Goal: Task Accomplishment & Management: Manage account settings

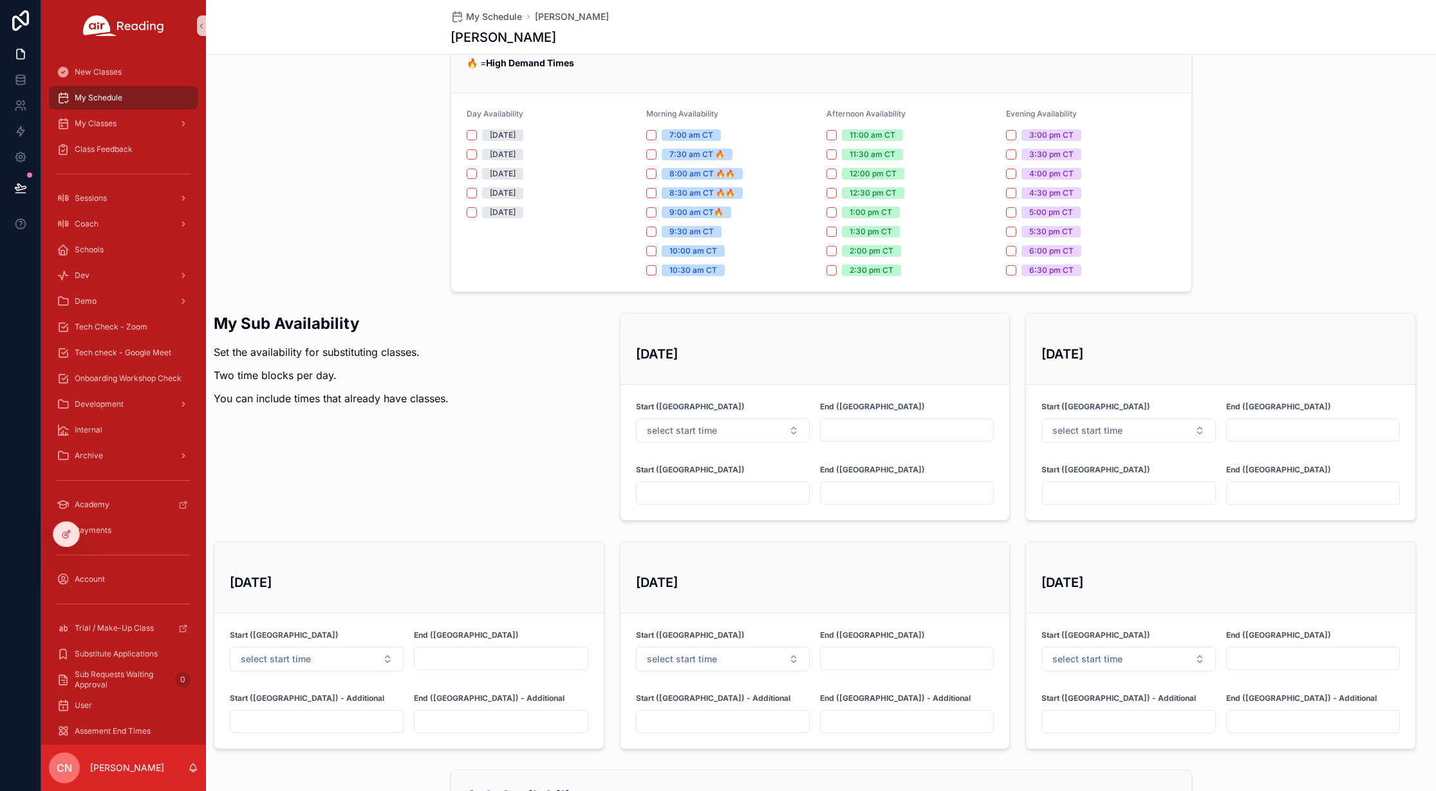
scroll to position [478, 0]
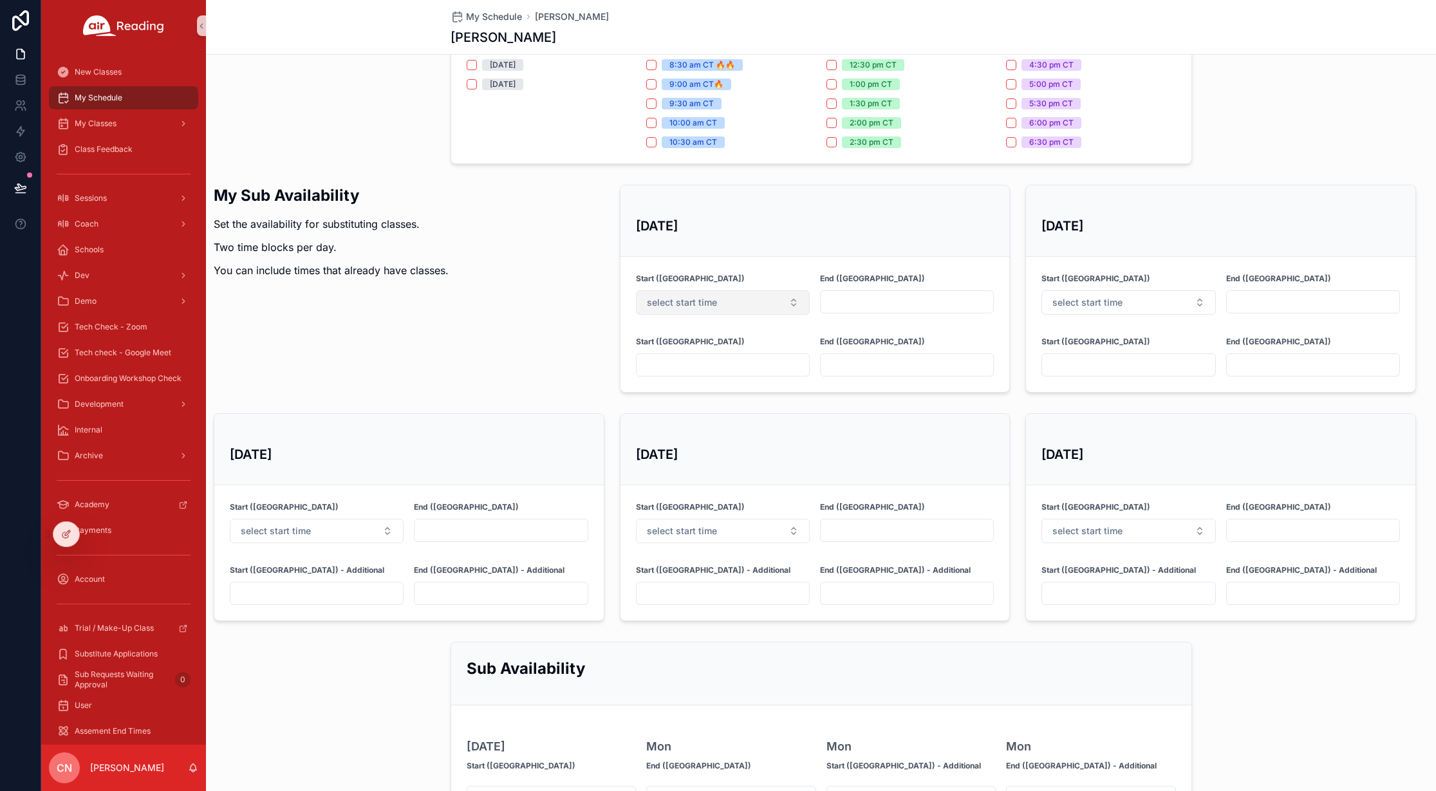
click at [706, 309] on button "select start time" at bounding box center [723, 302] width 174 height 24
click at [700, 369] on input "scrollable content" at bounding box center [723, 365] width 173 height 18
click at [700, 368] on input "scrollable content" at bounding box center [723, 365] width 173 height 18
click at [837, 298] on input "scrollable content" at bounding box center [907, 302] width 173 height 18
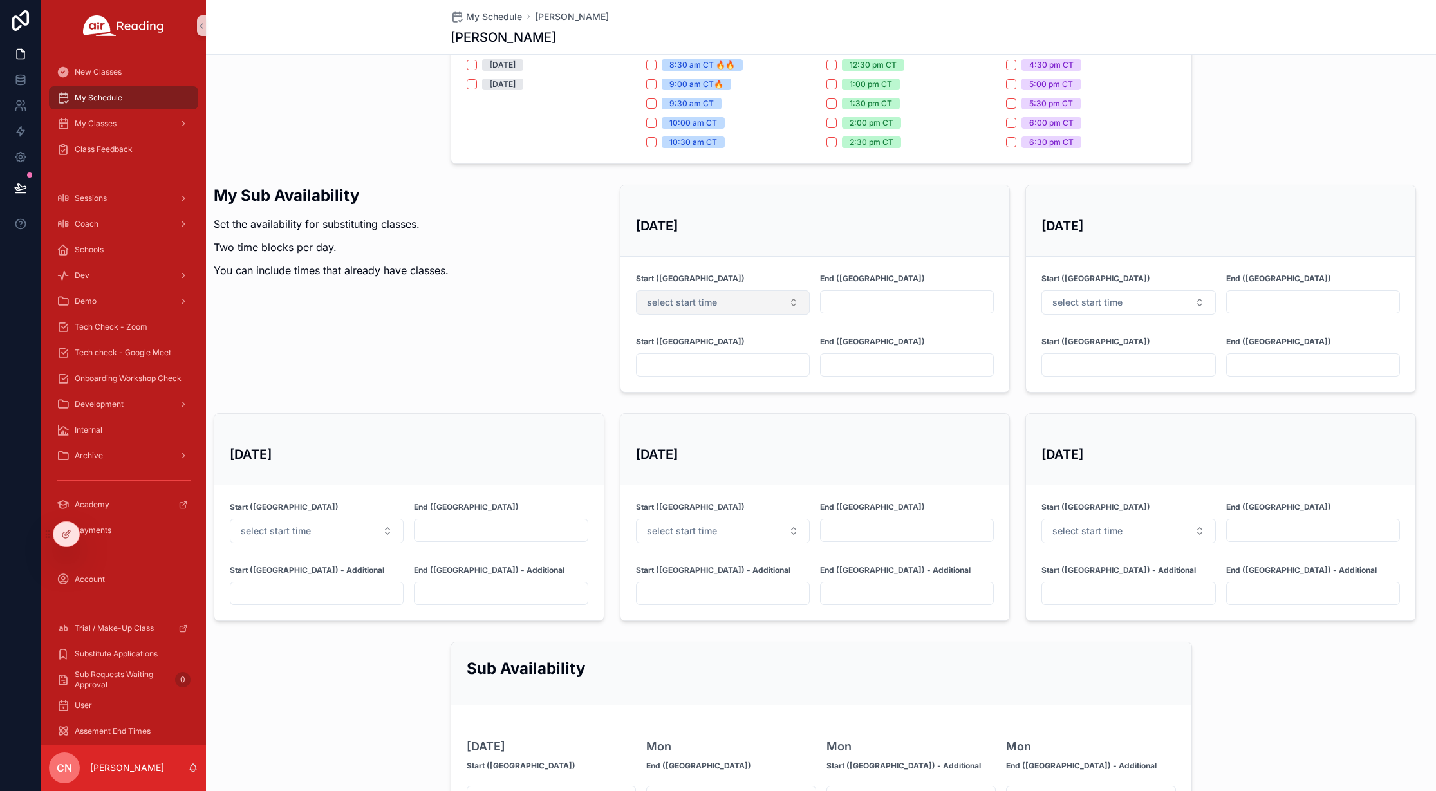
click at [792, 306] on button "select start time" at bounding box center [723, 302] width 174 height 24
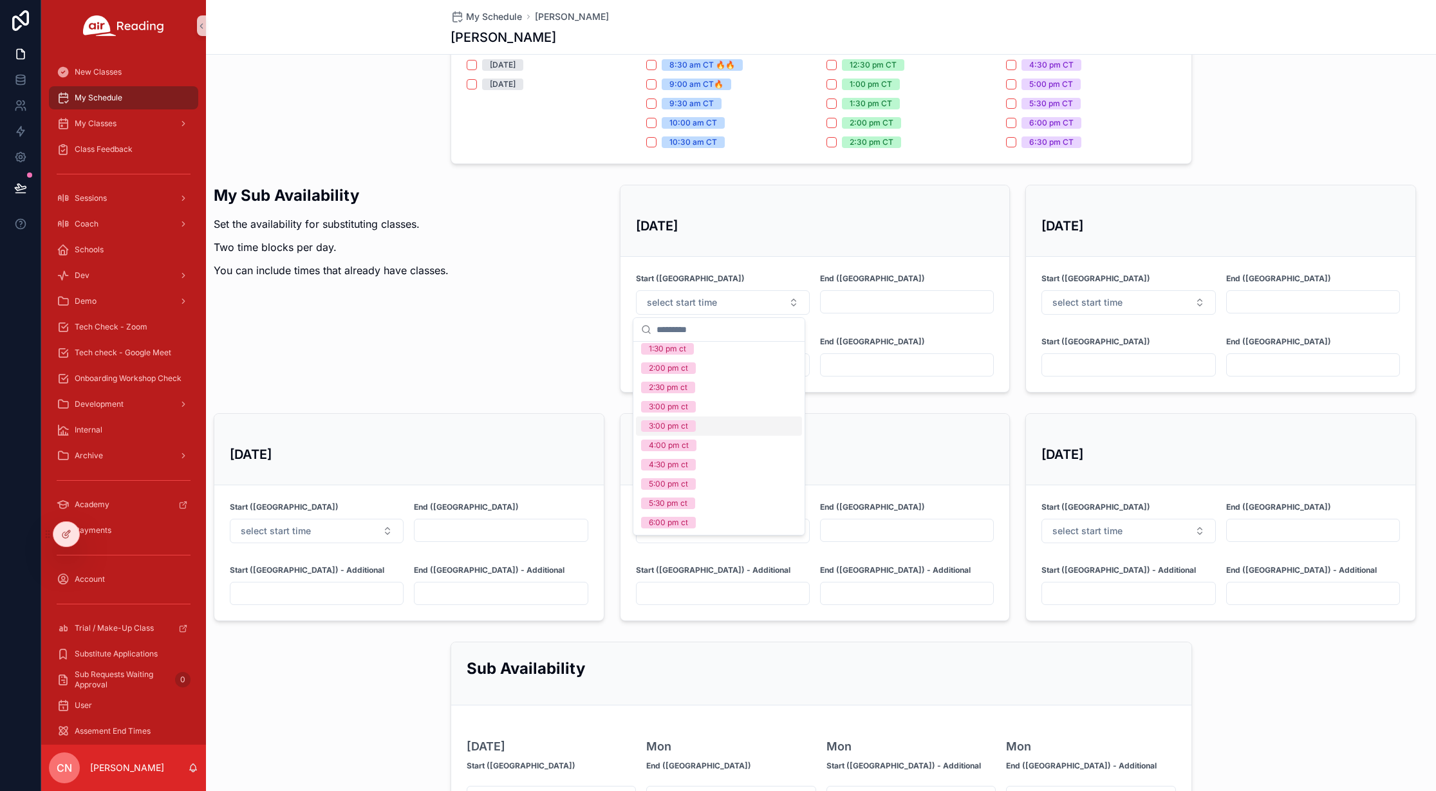
click at [438, 364] on div "My Sub Availability Set the availability for substituting classes. Two time blo…" at bounding box center [409, 289] width 406 height 218
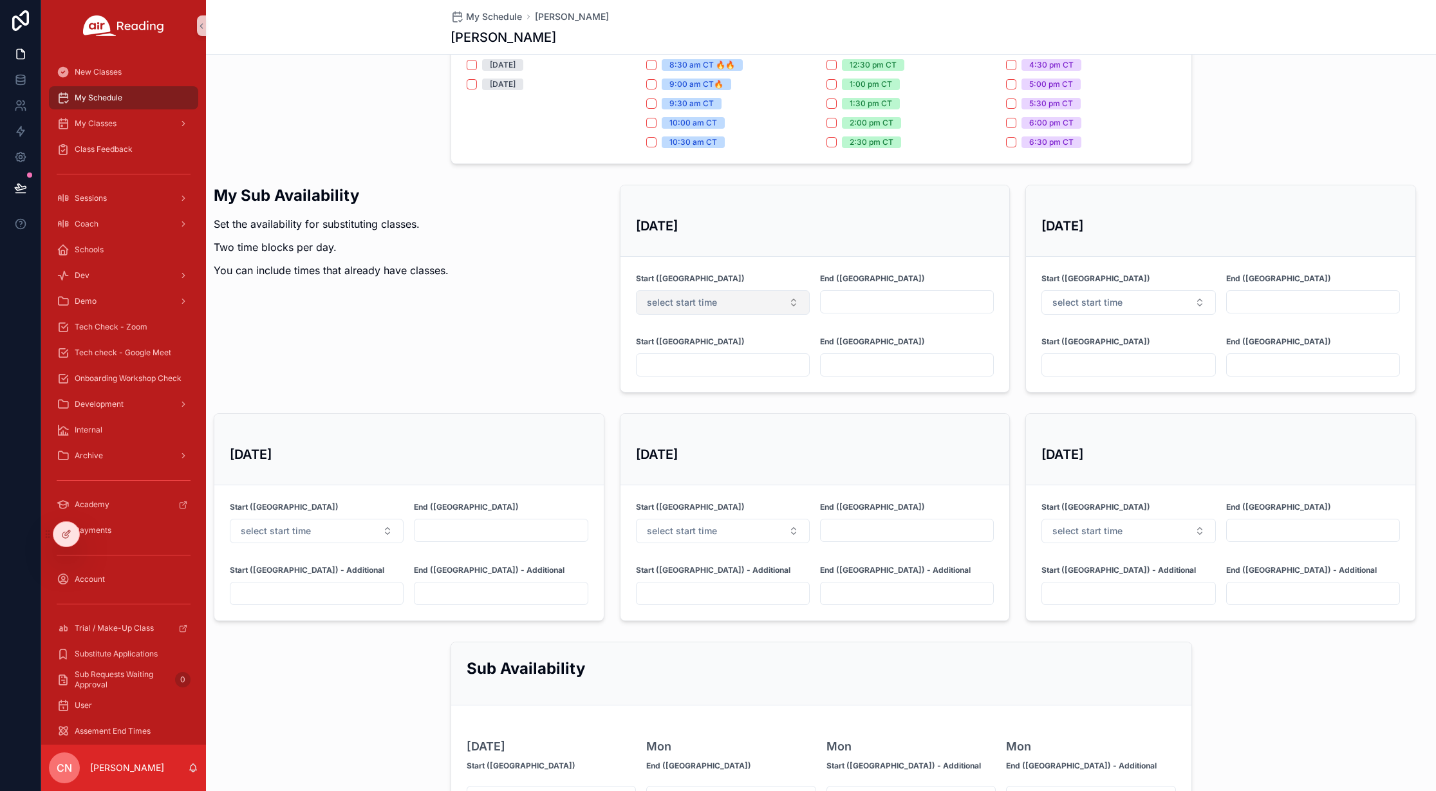
click at [667, 301] on span "select start time" at bounding box center [682, 302] width 70 height 13
click at [682, 355] on div "7:00 am ct" at bounding box center [668, 354] width 39 height 12
click at [678, 361] on input "scrollable content" at bounding box center [723, 365] width 173 height 18
click at [692, 296] on span "7:00 am ct" at bounding box center [674, 302] width 55 height 13
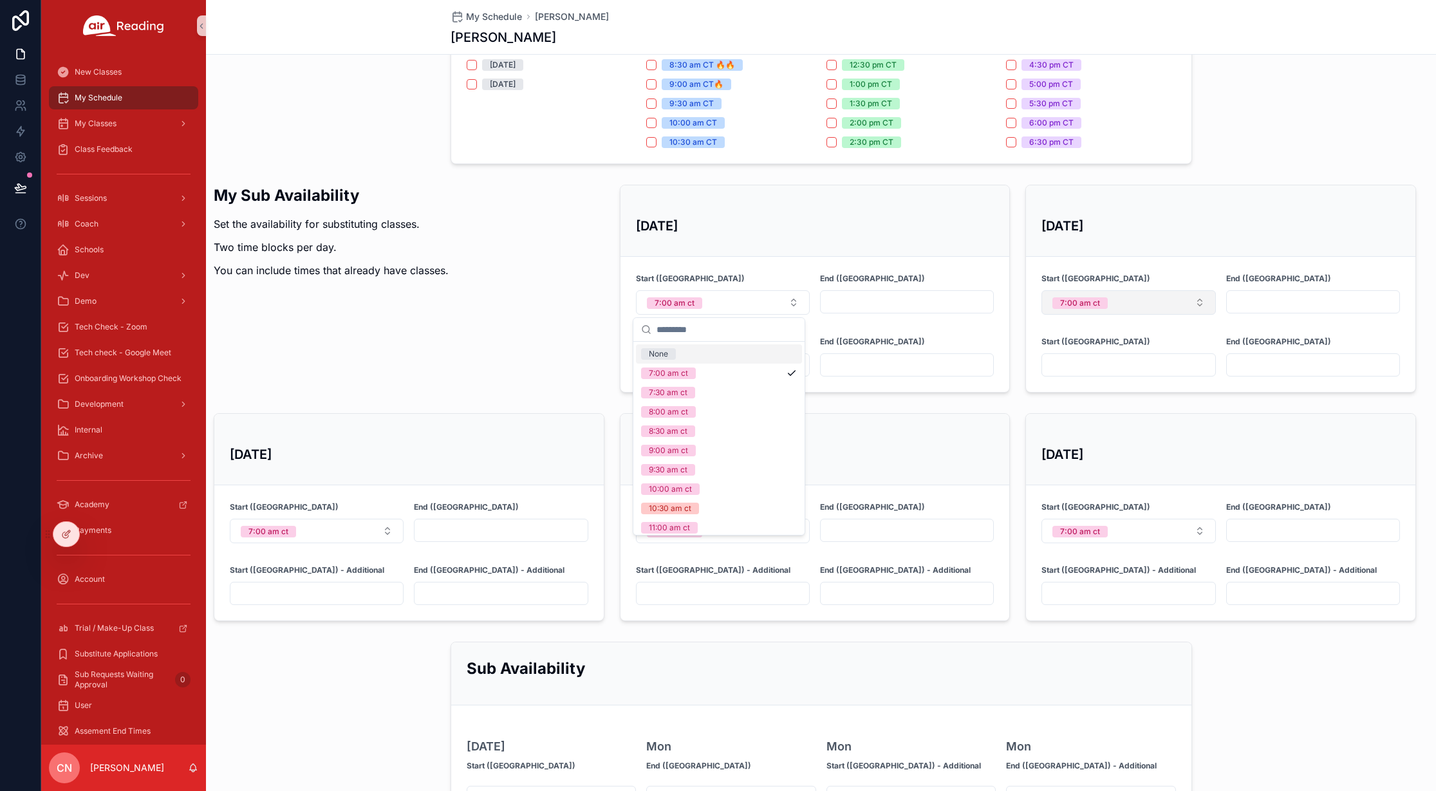
drag, startPoint x: 686, startPoint y: 350, endPoint x: 1082, endPoint y: 304, distance: 399.3
click at [686, 350] on div "None" at bounding box center [719, 353] width 166 height 19
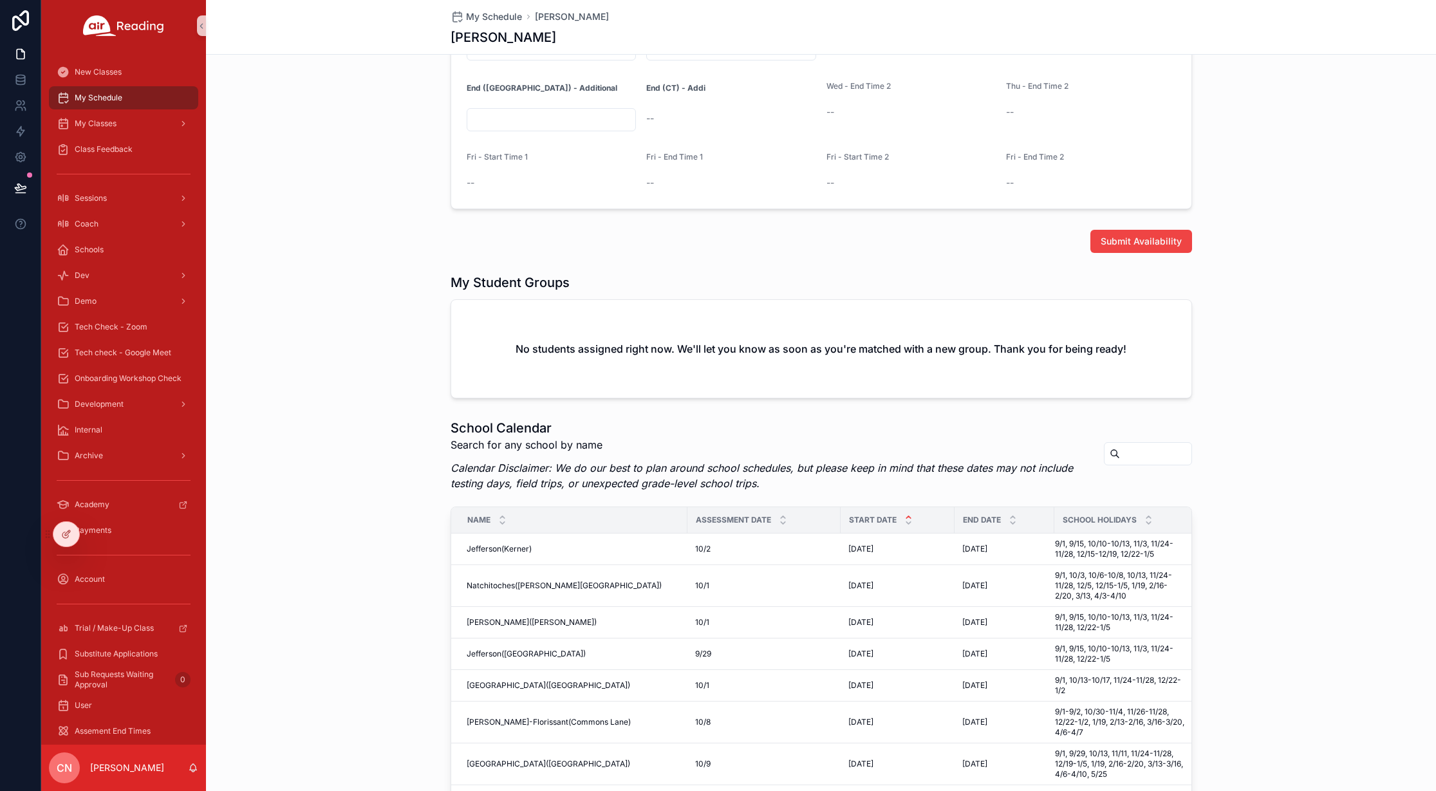
scroll to position [2412, 0]
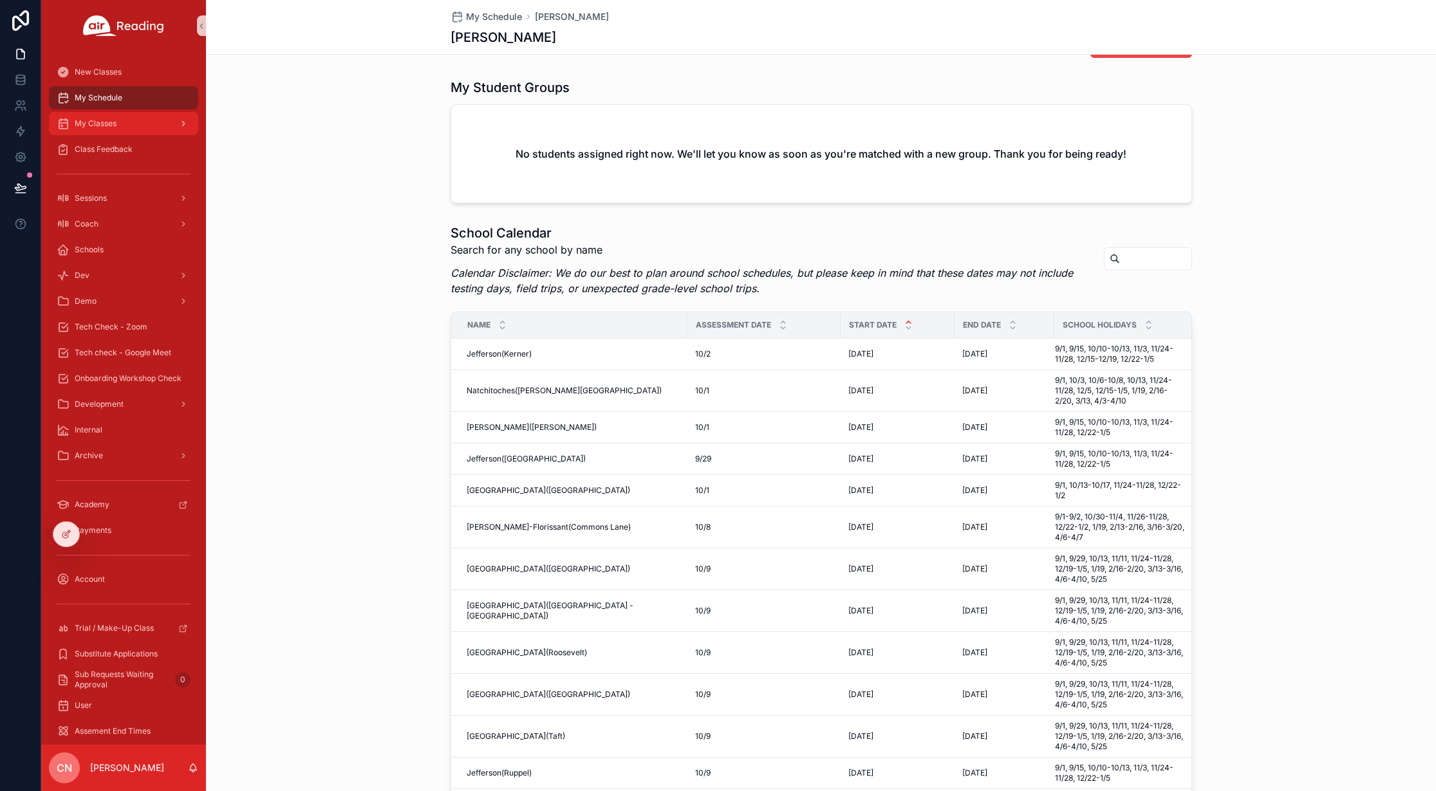
click at [106, 127] on span "My Classes" at bounding box center [96, 123] width 42 height 10
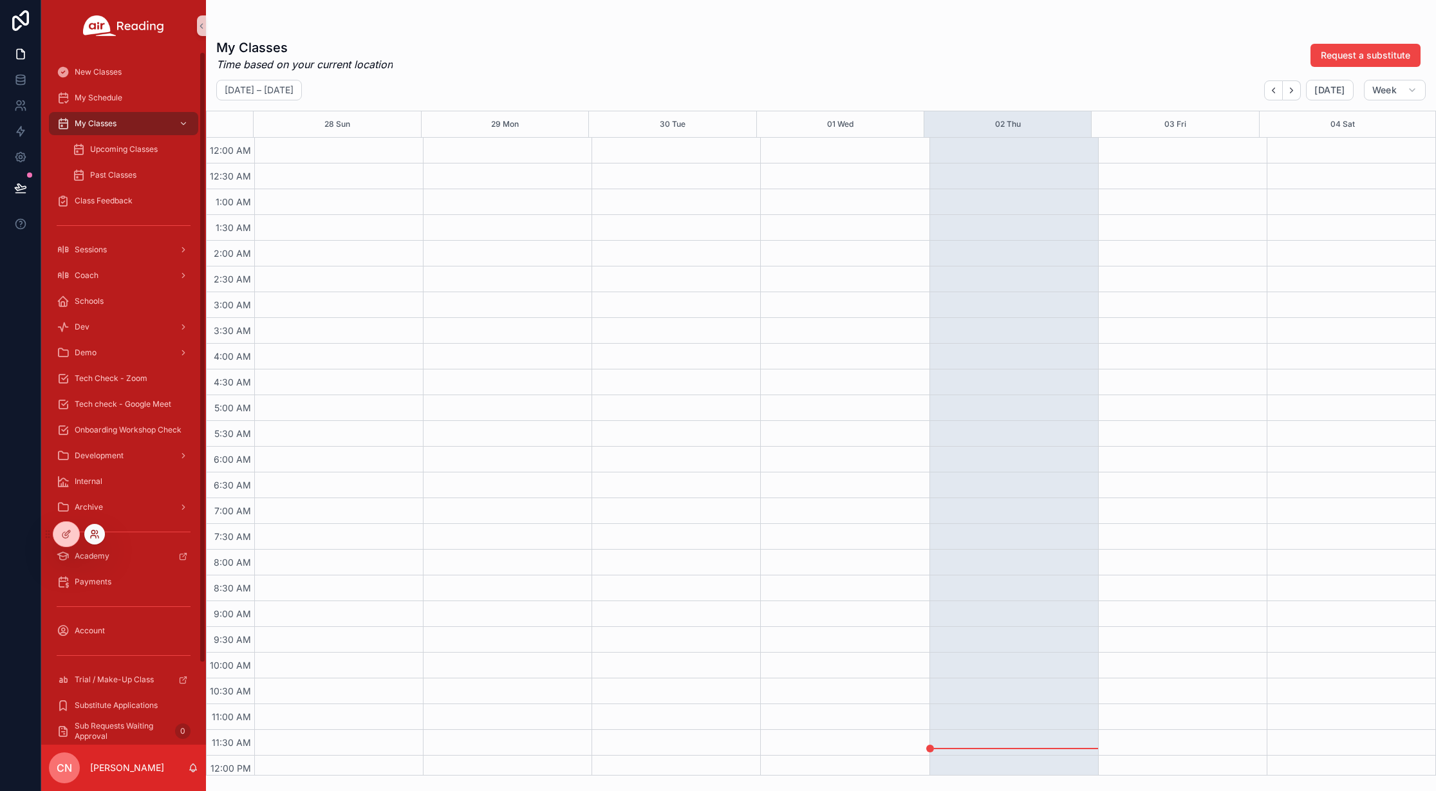
click at [97, 536] on icon at bounding box center [94, 534] width 10 height 10
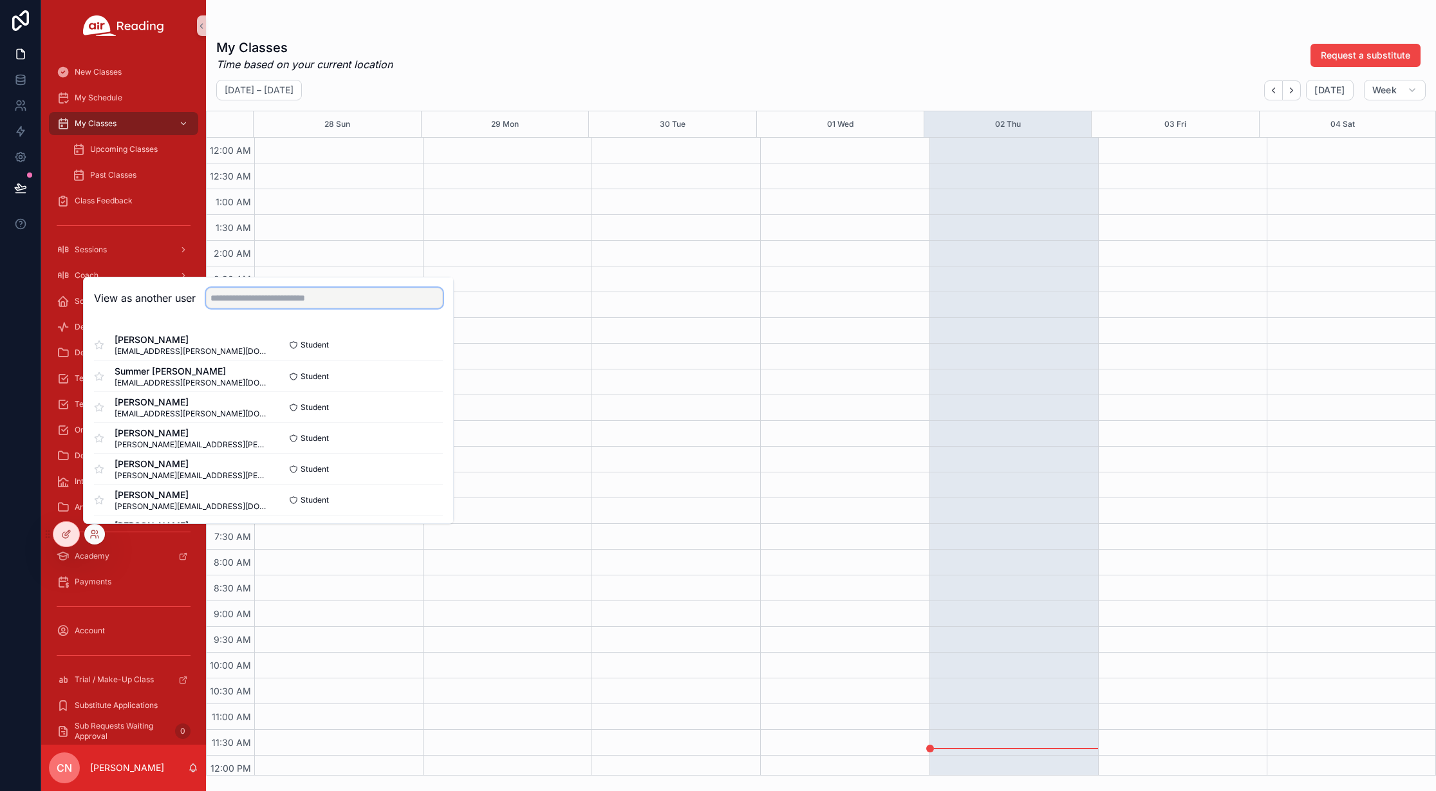
drag, startPoint x: 254, startPoint y: 299, endPoint x: 305, endPoint y: 306, distance: 50.6
click at [254, 300] on input "text" at bounding box center [324, 298] width 237 height 21
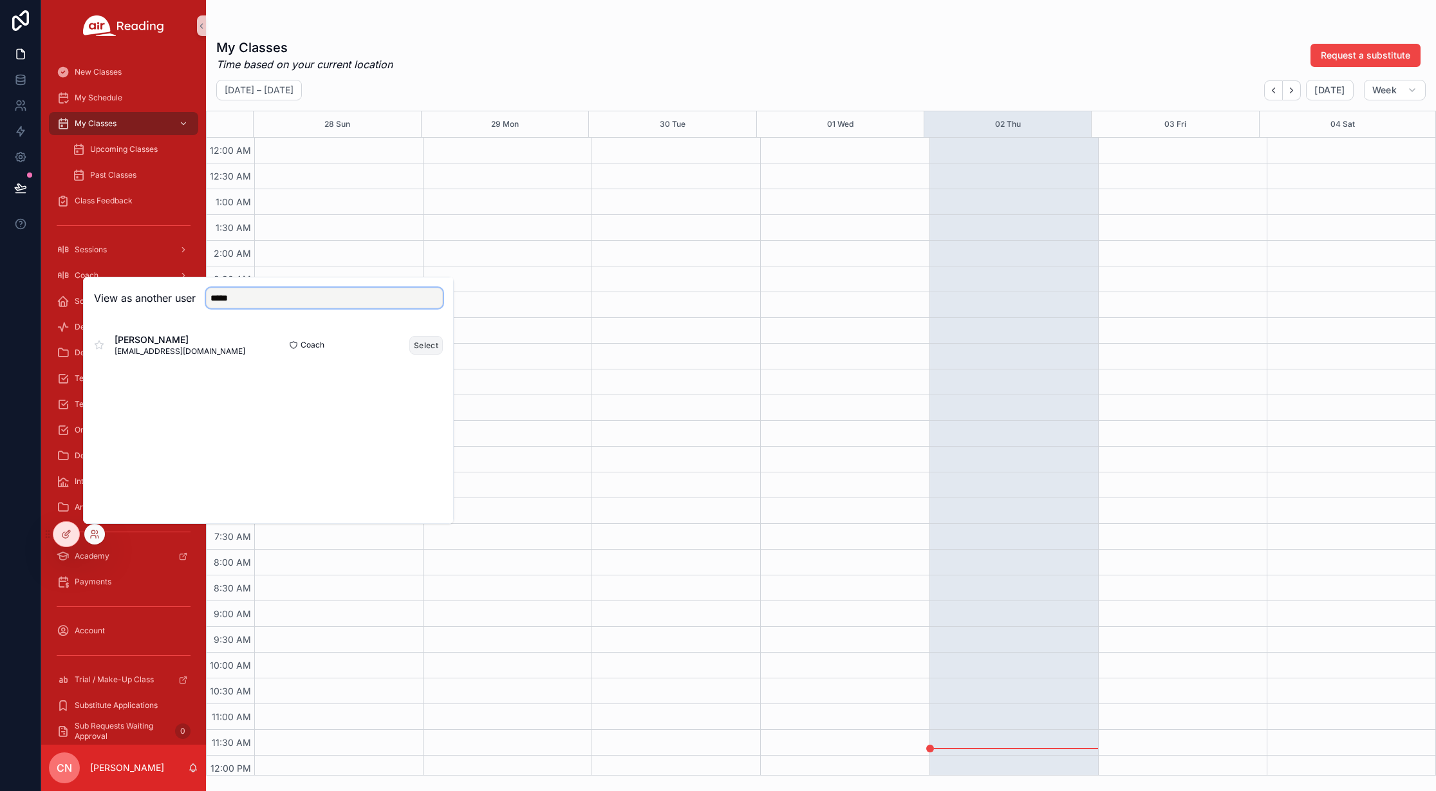
type input "*****"
click at [420, 339] on button "Select" at bounding box center [425, 345] width 33 height 19
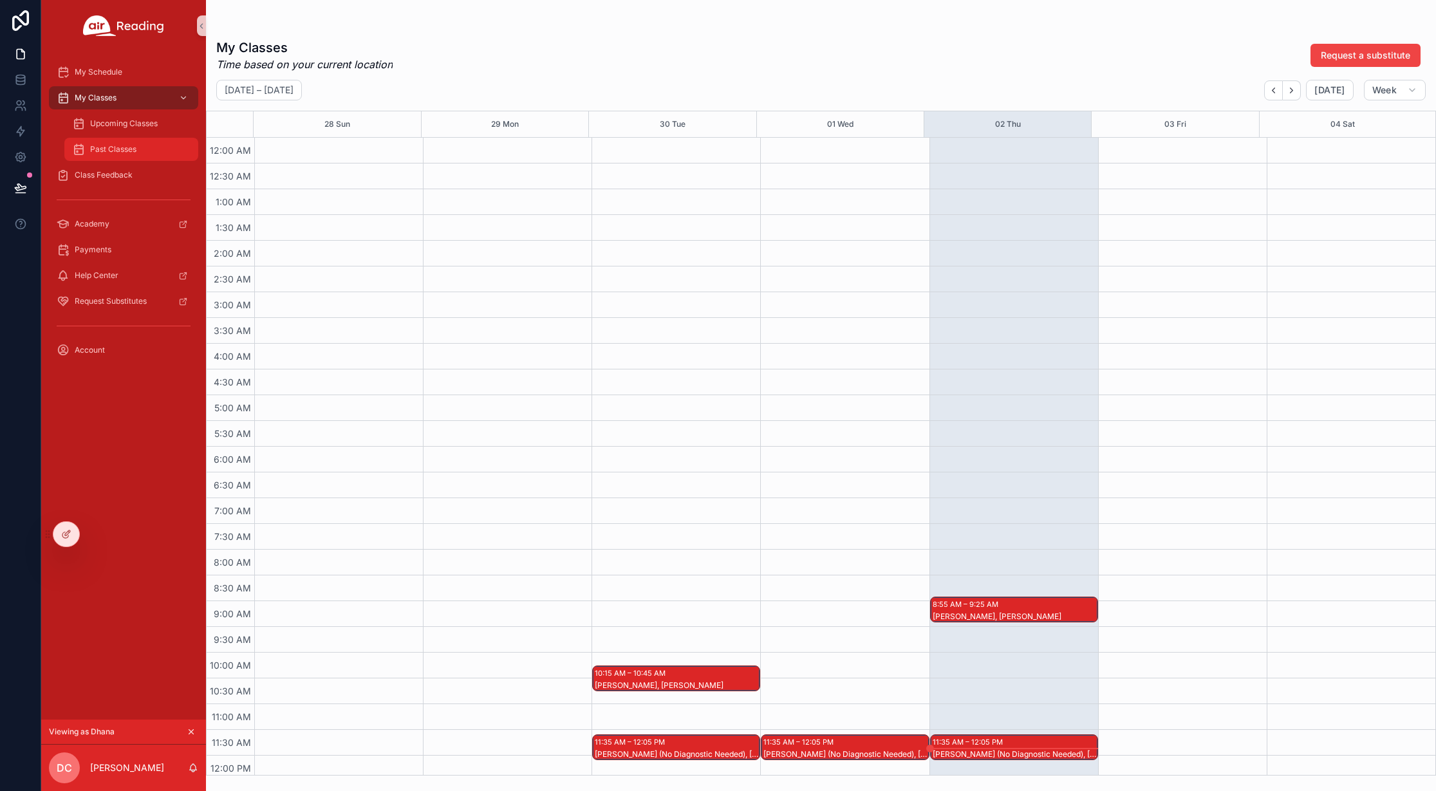
click at [109, 152] on span "Past Classes" at bounding box center [113, 149] width 46 height 10
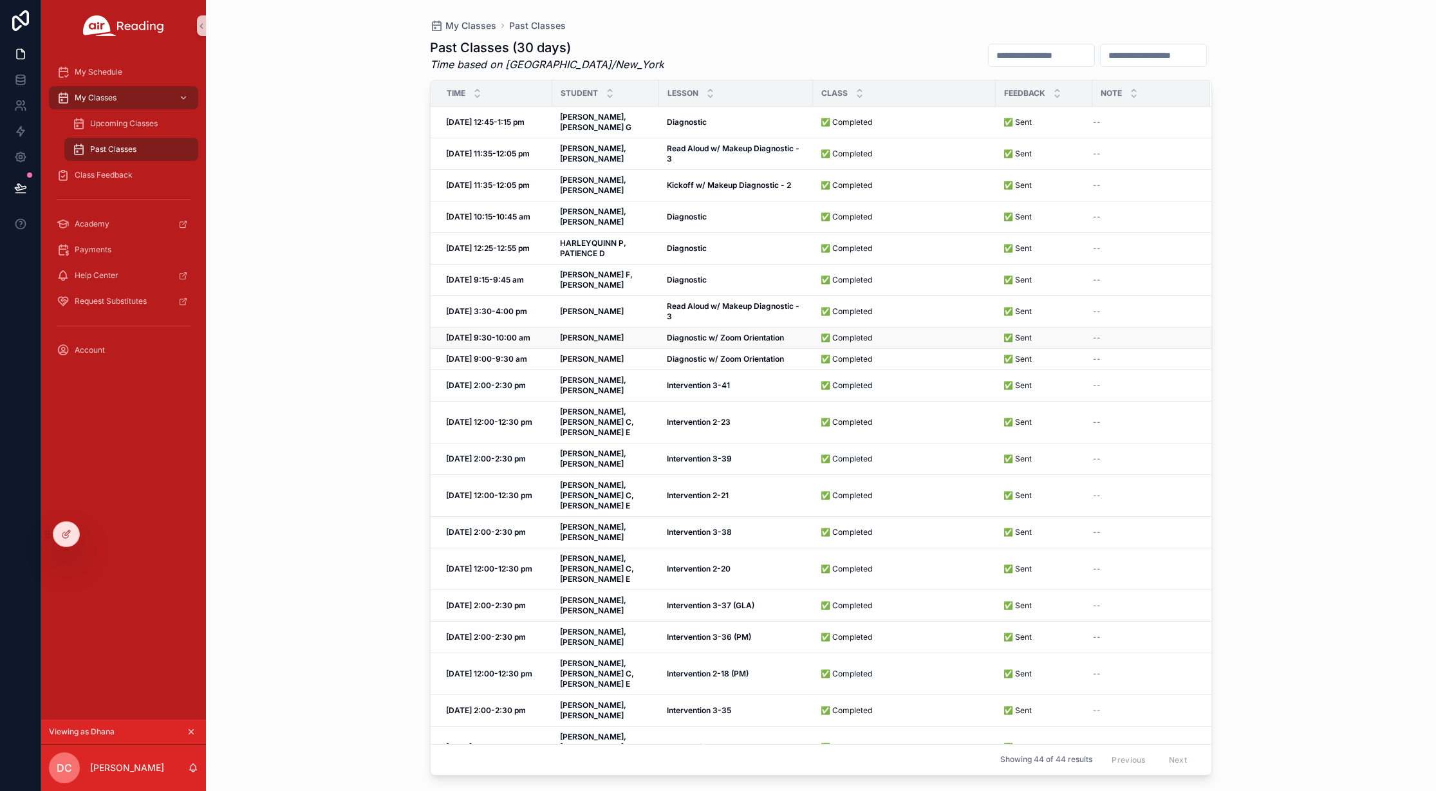
click at [677, 333] on strong "Diagnostic w/ Zoom Orientation" at bounding box center [725, 338] width 117 height 10
click at [123, 118] on span "Upcoming Classes" at bounding box center [124, 123] width 68 height 10
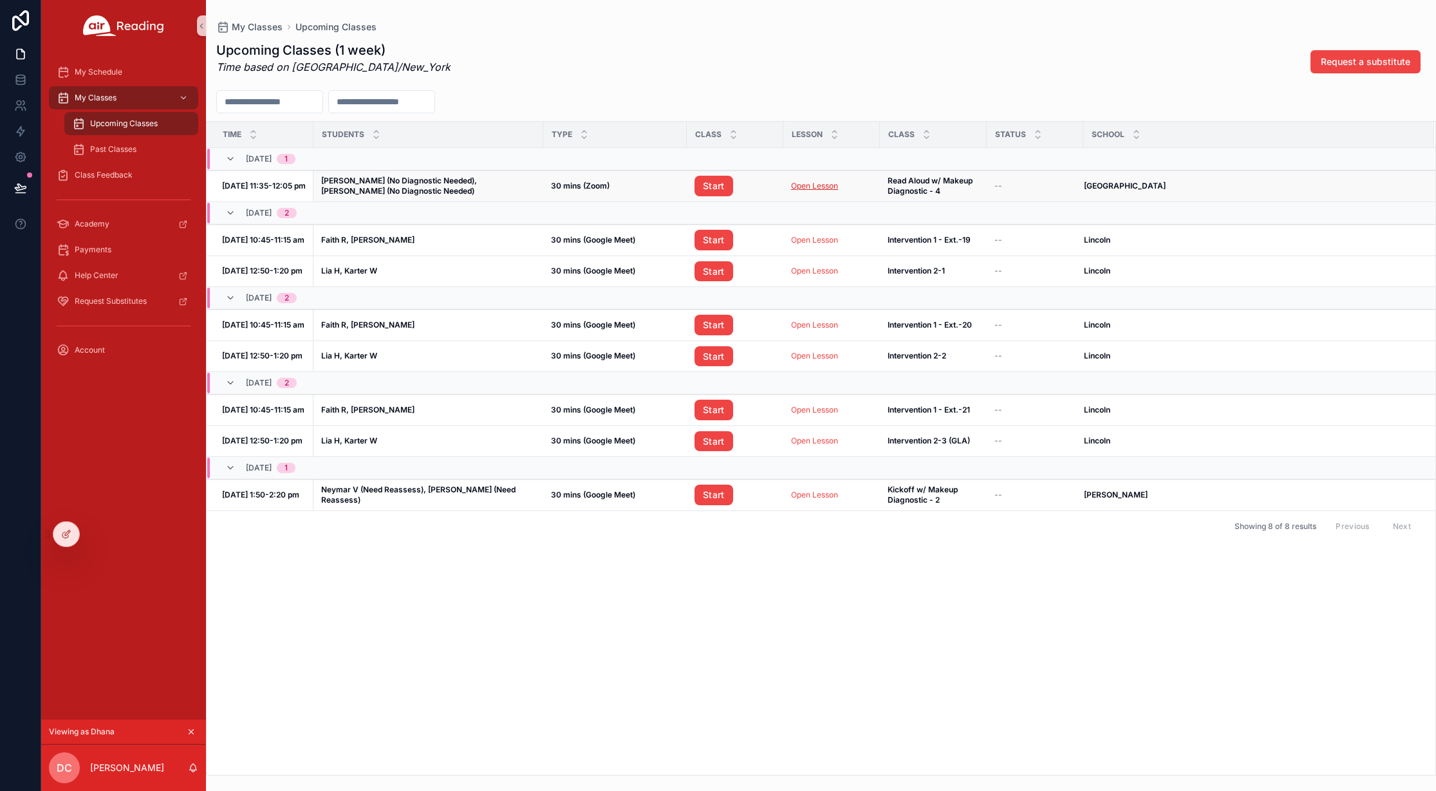
click at [800, 188] on link "Open Lesson" at bounding box center [814, 186] width 47 height 10
click at [111, 151] on span "Past Classes" at bounding box center [113, 149] width 46 height 10
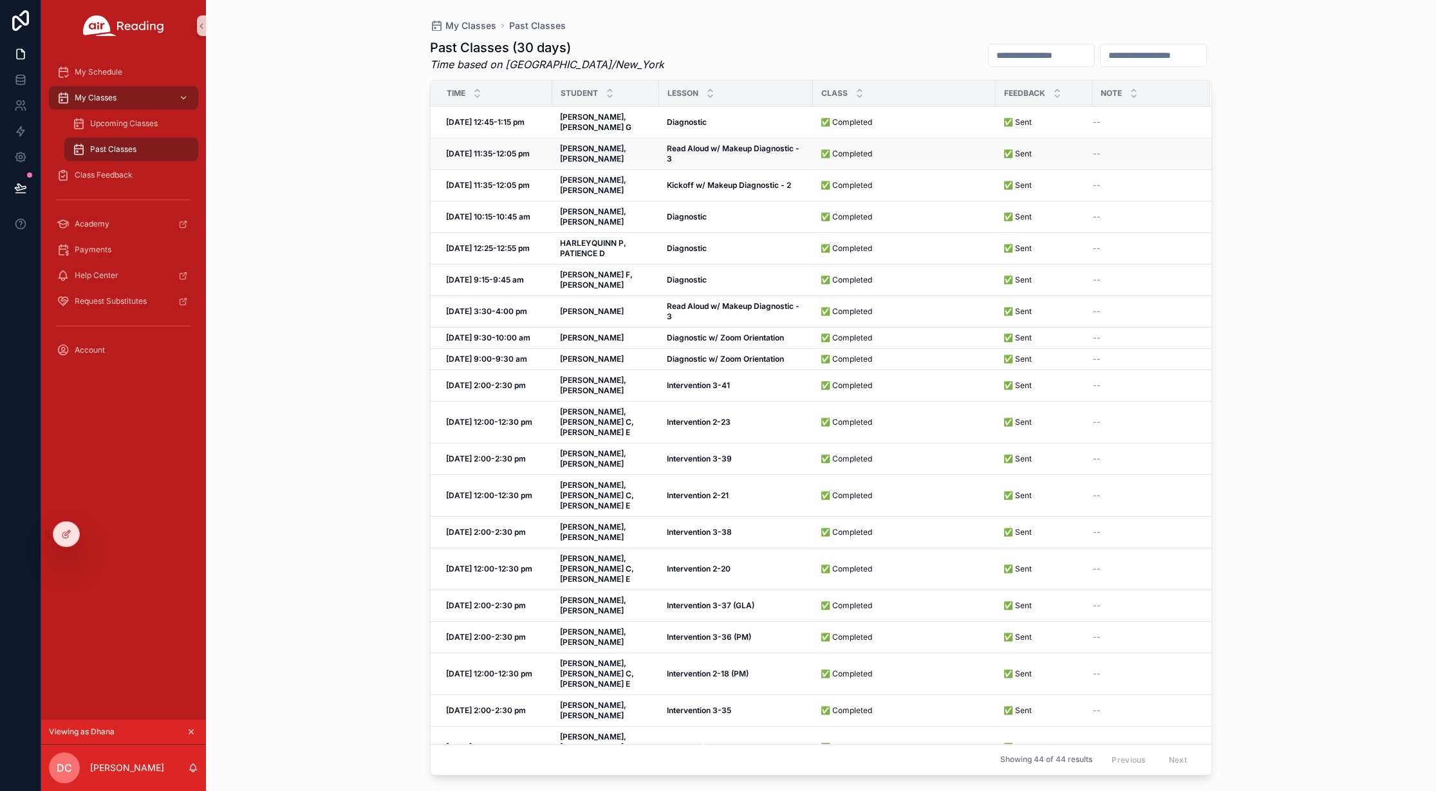
click at [708, 144] on strong "Read Aloud w/ Makeup Diagnostic - 3" at bounding box center [734, 154] width 135 height 20
click at [89, 176] on span "Class Feedback" at bounding box center [104, 175] width 58 height 10
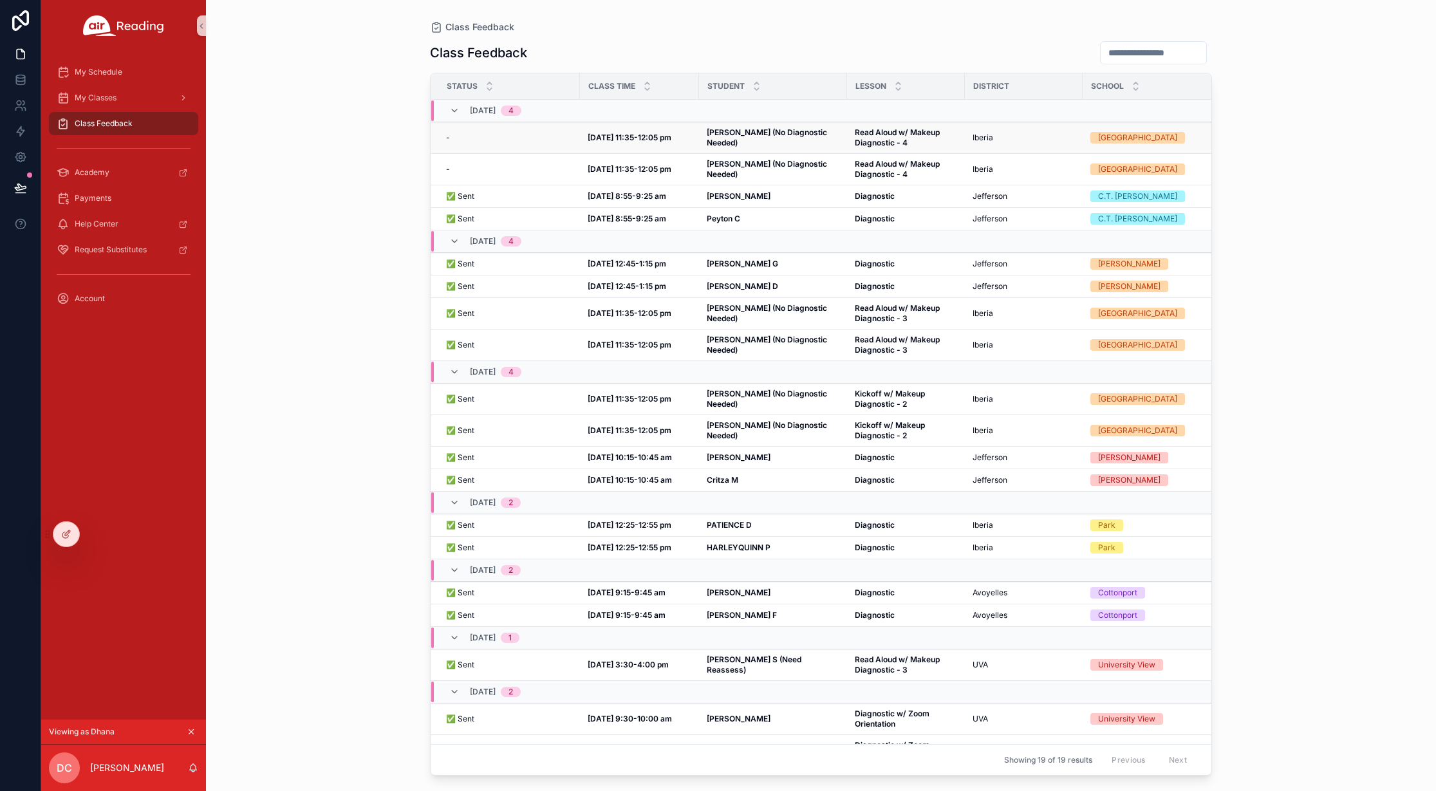
click at [882, 141] on strong "Read Aloud w/ Makeup Diagnostic - 4" at bounding box center [898, 137] width 87 height 20
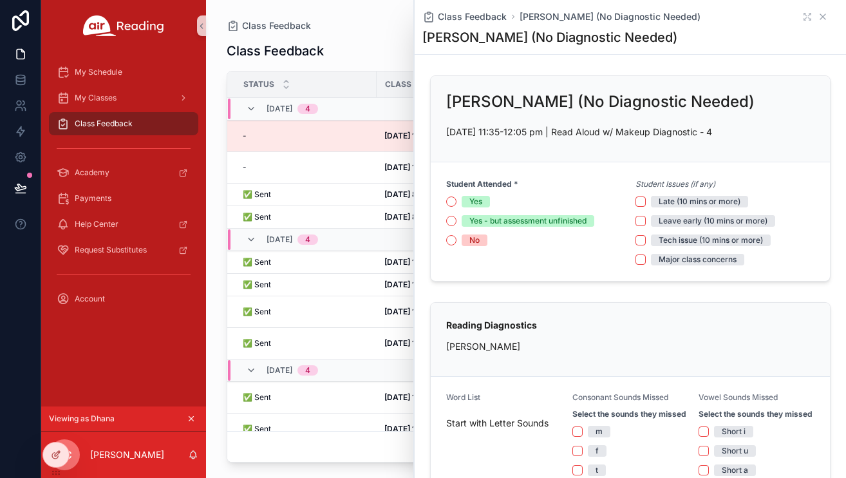
click at [820, 15] on icon "scrollable content" at bounding box center [822, 16] width 5 height 5
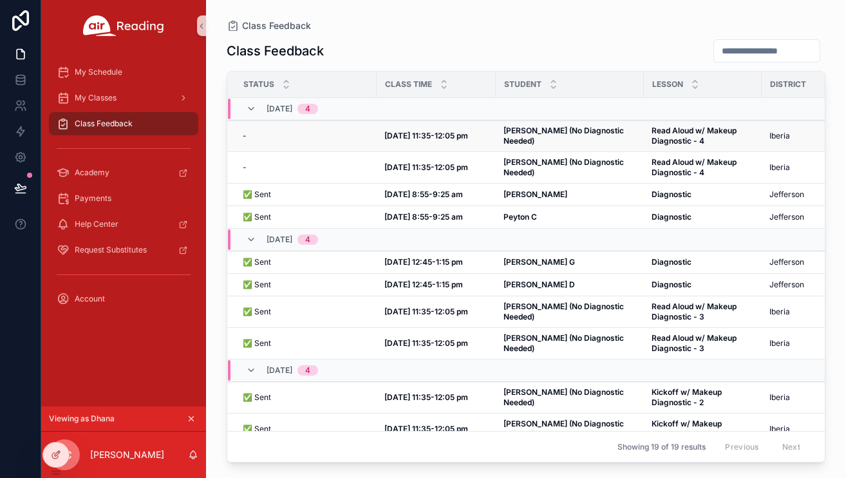
click at [536, 139] on span "[PERSON_NAME] (No Diagnostic Needed)" at bounding box center [569, 136] width 133 height 21
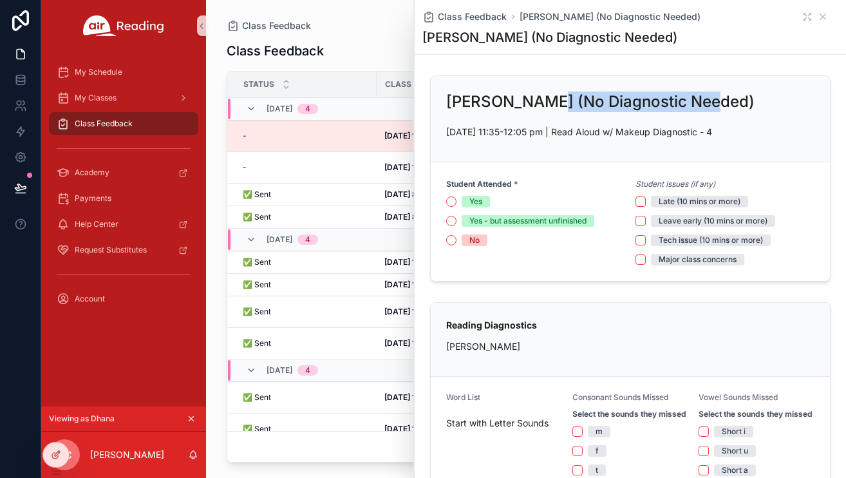
drag, startPoint x: 540, startPoint y: 102, endPoint x: 703, endPoint y: 104, distance: 162.9
click at [703, 104] on h2 "[PERSON_NAME] (No Diagnostic Needed)" at bounding box center [600, 101] width 308 height 21
click at [820, 17] on icon "scrollable content" at bounding box center [822, 16] width 5 height 5
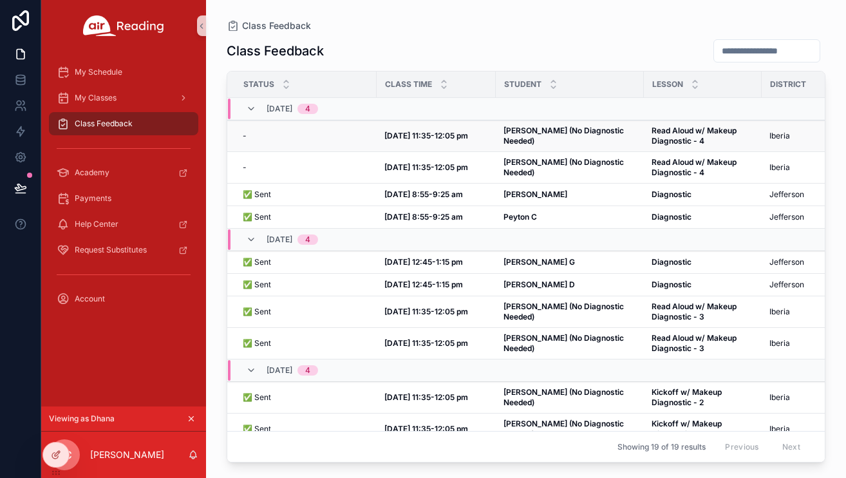
click at [527, 138] on strong "[PERSON_NAME] (No Diagnostic Needed)" at bounding box center [564, 136] width 122 height 20
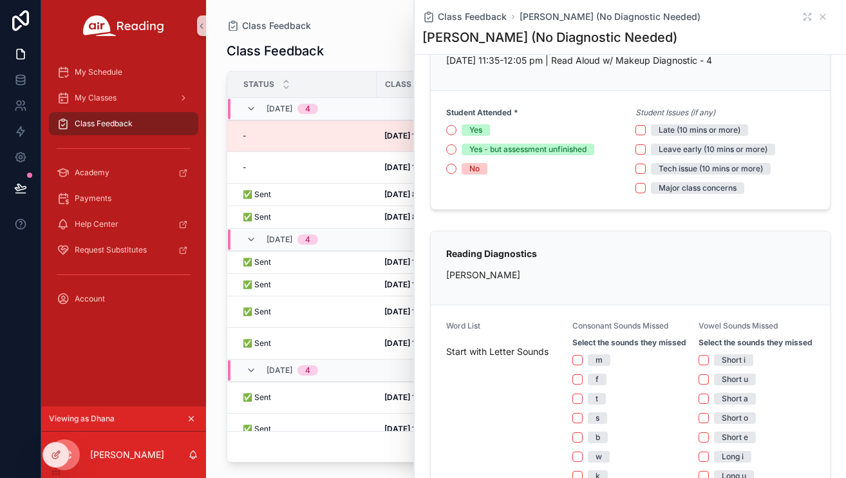
scroll to position [6, 0]
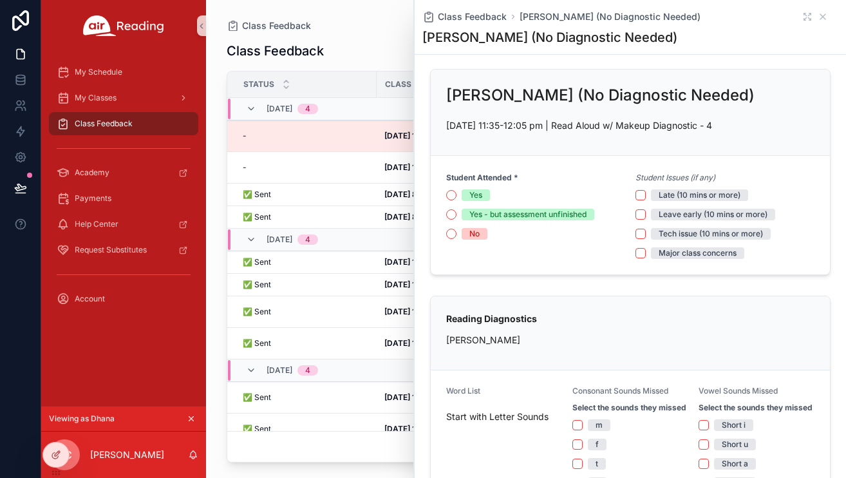
click at [818, 16] on div "Class Feedback Courtney E (No Diagnostic Needed)" at bounding box center [630, 16] width 416 height 13
type textarea "**********"
click at [192, 418] on icon "scrollable content" at bounding box center [191, 418] width 9 height 9
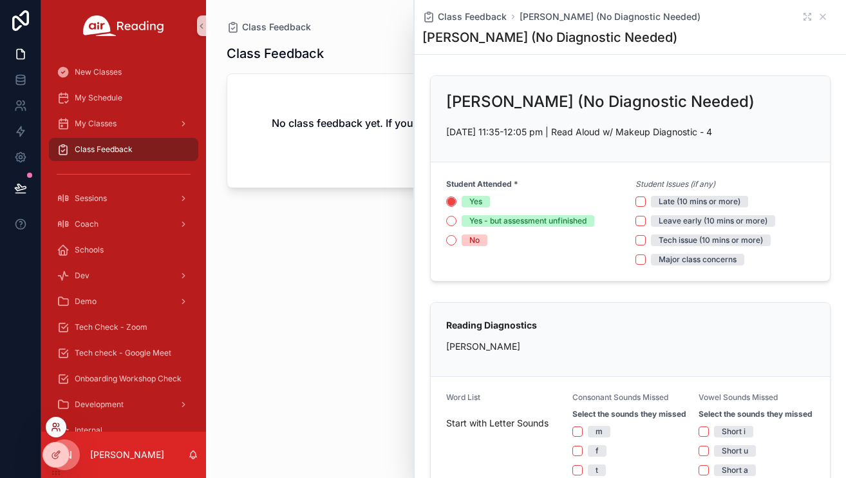
click at [57, 424] on icon at bounding box center [56, 427] width 10 height 10
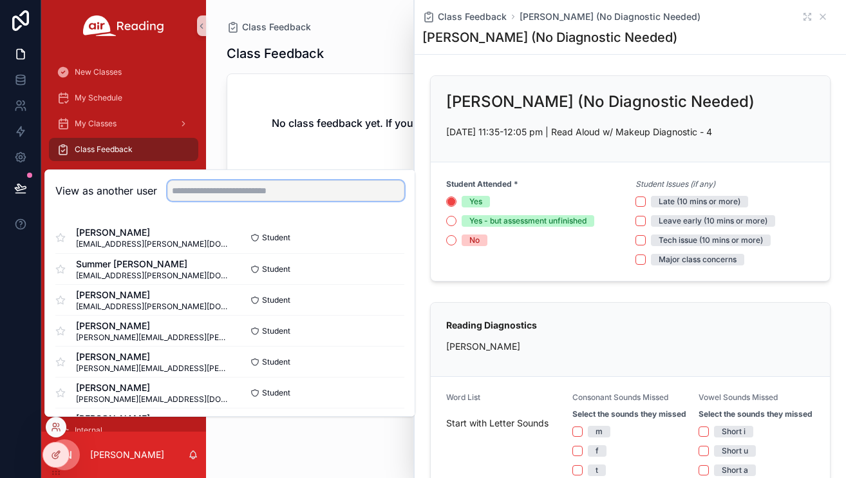
click at [213, 187] on input "text" at bounding box center [285, 190] width 237 height 21
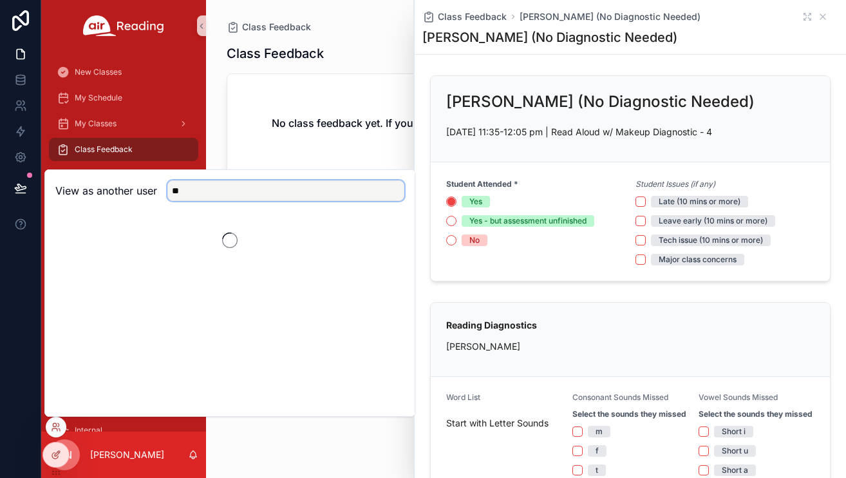
type input "*"
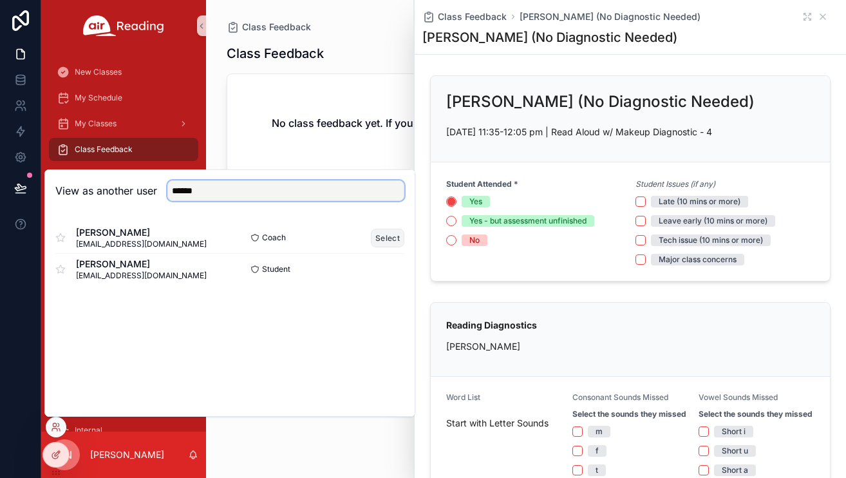
type input "******"
click at [388, 238] on button "Select" at bounding box center [387, 238] width 33 height 19
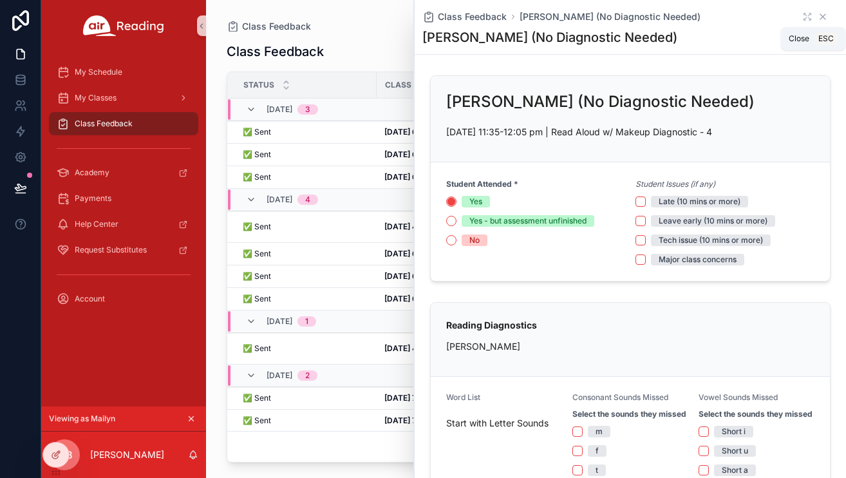
drag, startPoint x: 815, startPoint y: 16, endPoint x: 271, endPoint y: 74, distance: 547.1
click at [818, 16] on icon "scrollable content" at bounding box center [823, 17] width 10 height 10
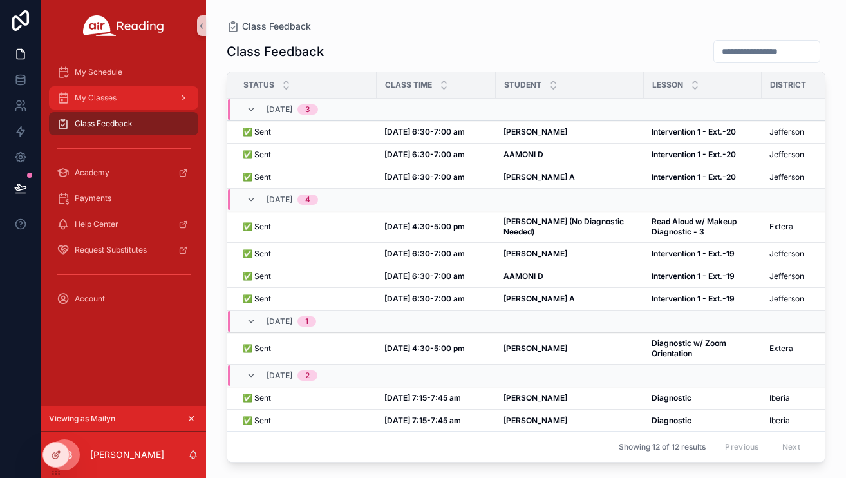
click at [151, 95] on div "My Classes" at bounding box center [124, 98] width 134 height 21
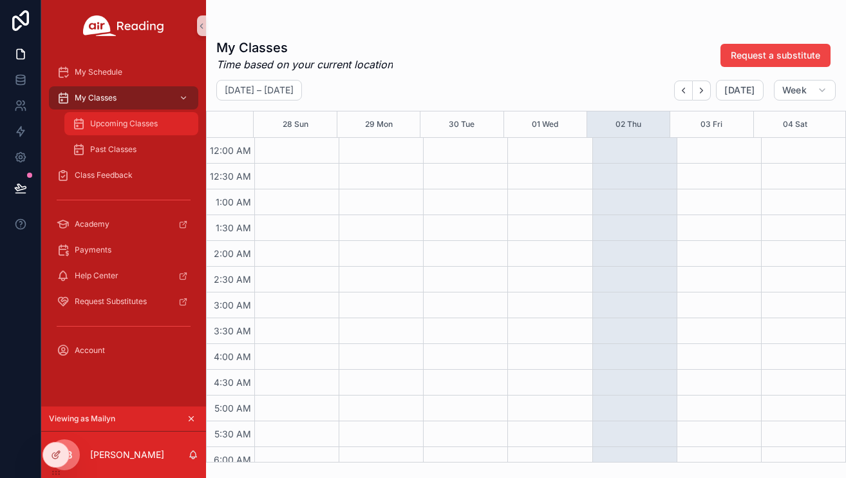
click at [139, 123] on span "Upcoming Classes" at bounding box center [124, 123] width 68 height 10
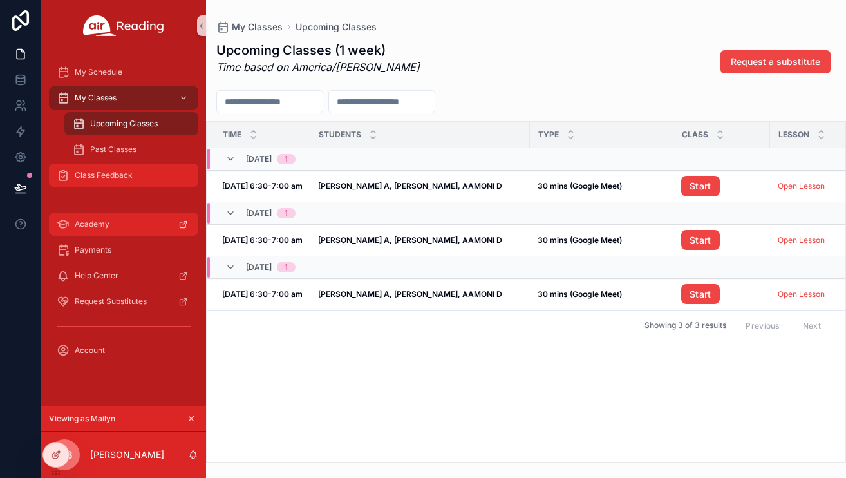
click at [124, 178] on span "Class Feedback" at bounding box center [104, 175] width 58 height 10
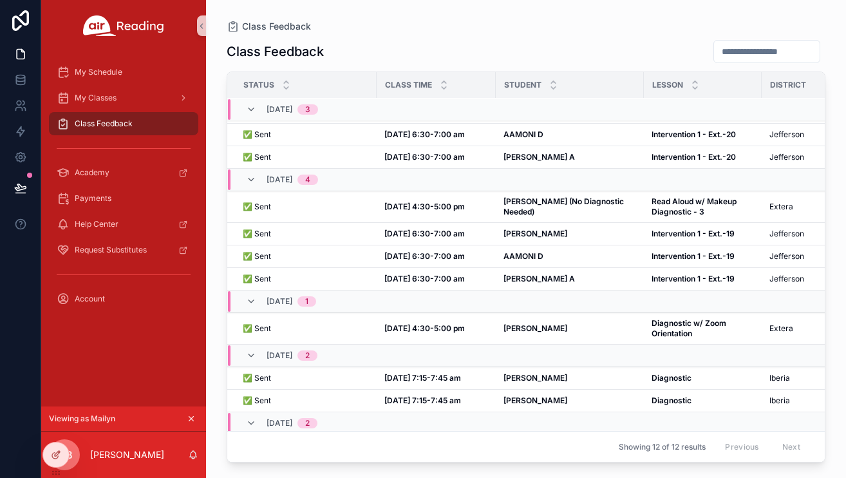
scroll to position [78, 0]
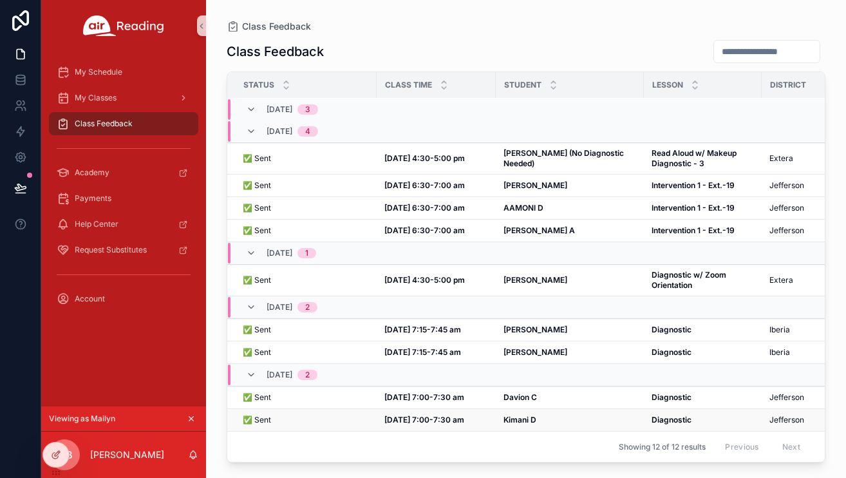
click at [513, 415] on strong "Kimani D" at bounding box center [519, 420] width 33 height 10
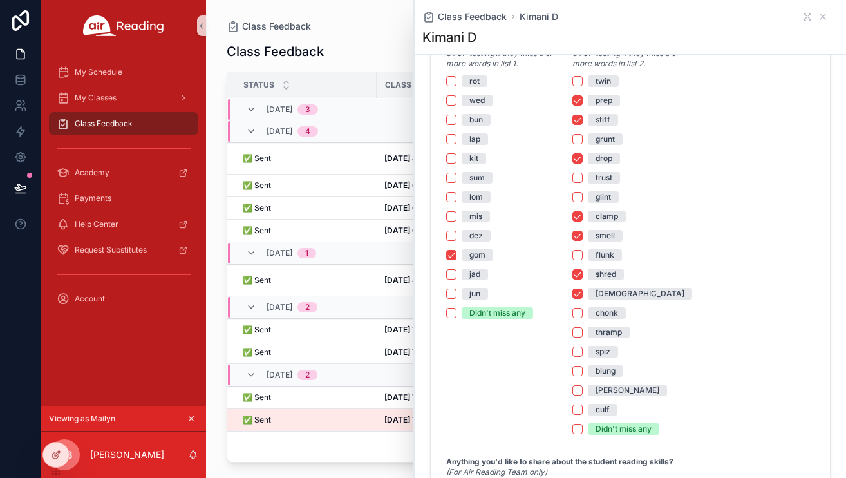
scroll to position [836, 0]
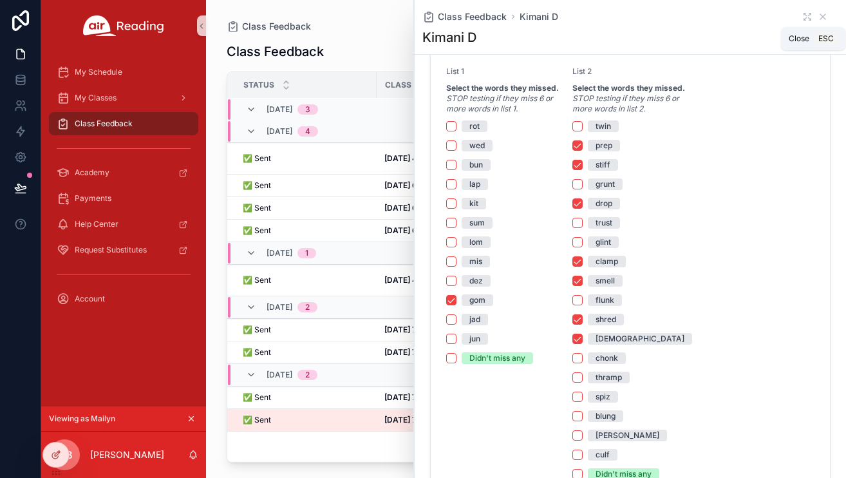
click at [818, 15] on icon "scrollable content" at bounding box center [823, 17] width 10 height 10
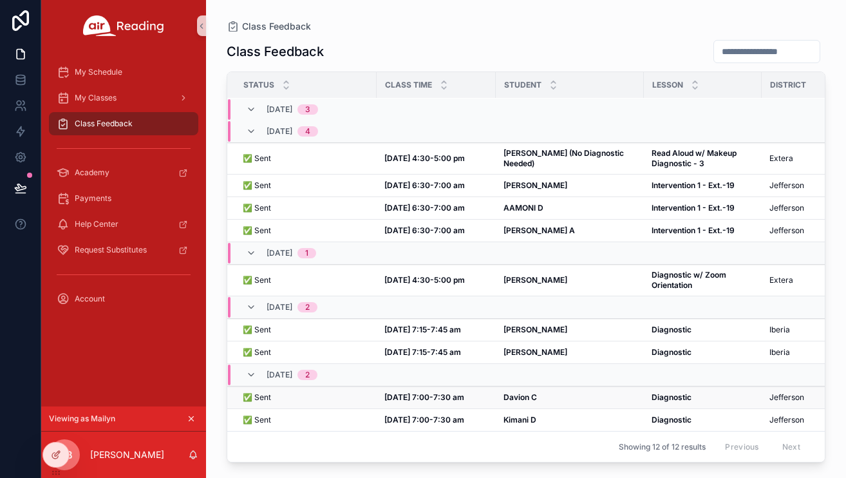
click at [540, 392] on div "Davion C Davion C" at bounding box center [569, 397] width 133 height 10
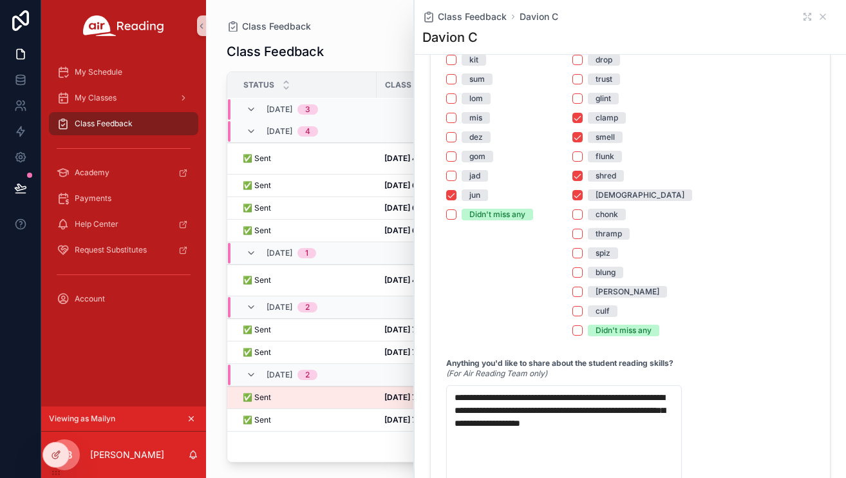
scroll to position [1053, 0]
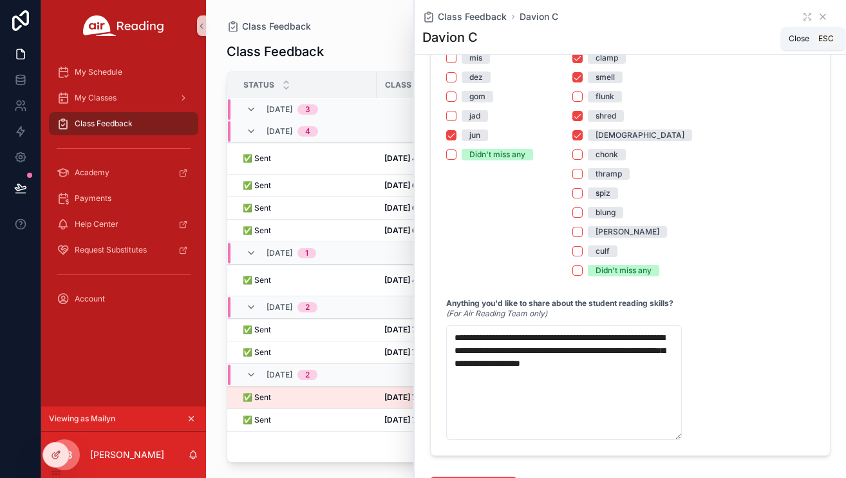
click at [818, 20] on icon "scrollable content" at bounding box center [823, 17] width 10 height 10
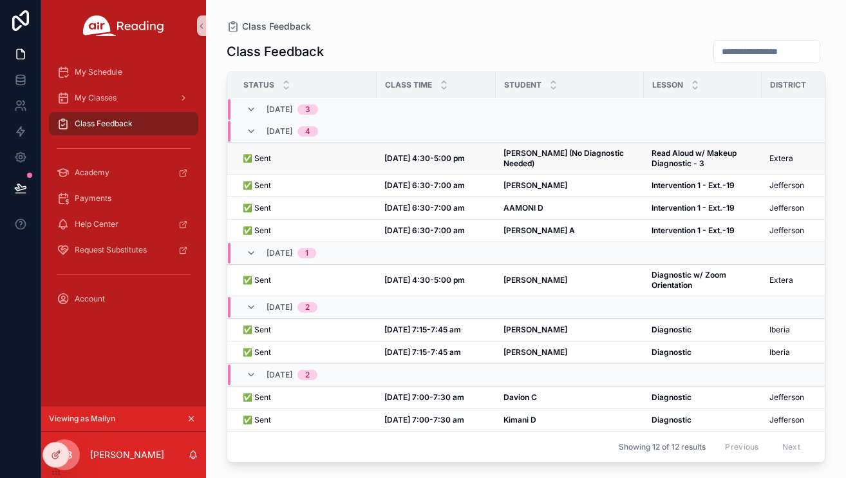
click at [528, 148] on strong "Kassandra D (No Diagnostic Needed)" at bounding box center [564, 158] width 122 height 20
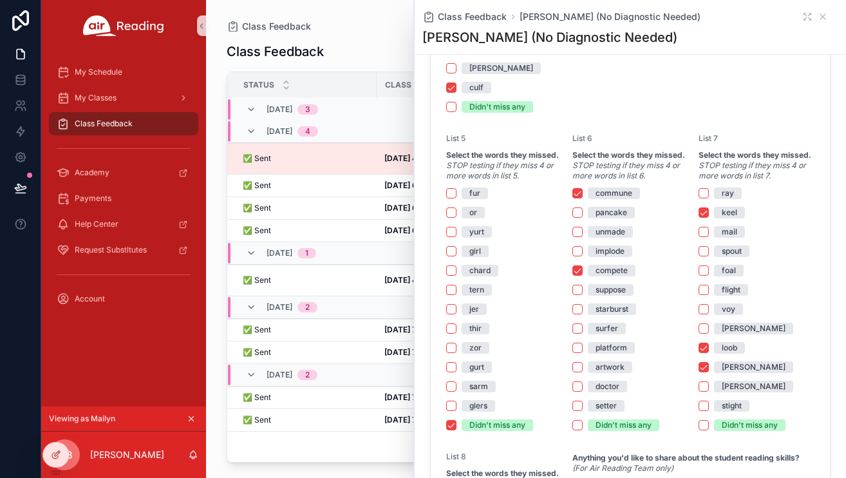
scroll to position [1960, 0]
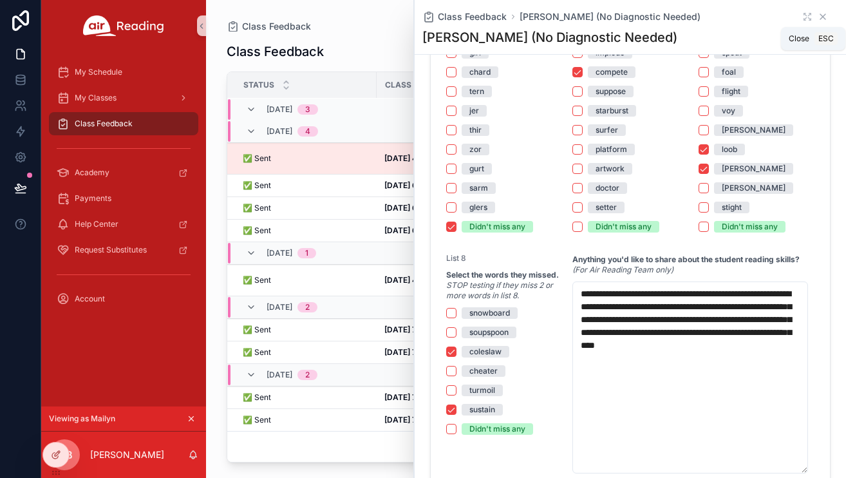
click at [820, 17] on icon "scrollable content" at bounding box center [822, 16] width 5 height 5
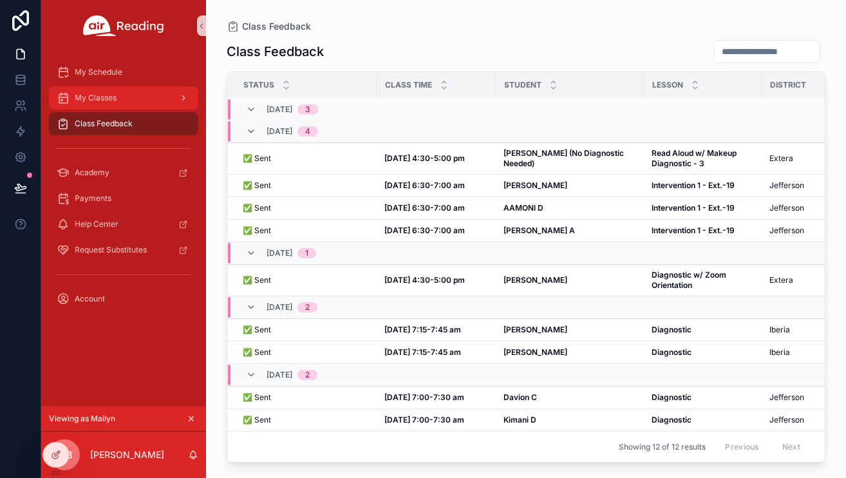
click at [98, 105] on div "My Classes" at bounding box center [124, 98] width 134 height 21
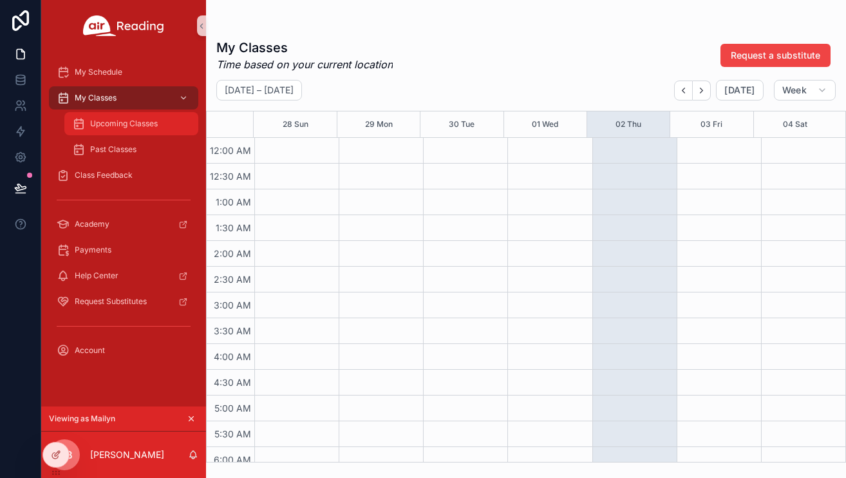
click at [122, 126] on span "Upcoming Classes" at bounding box center [124, 123] width 68 height 10
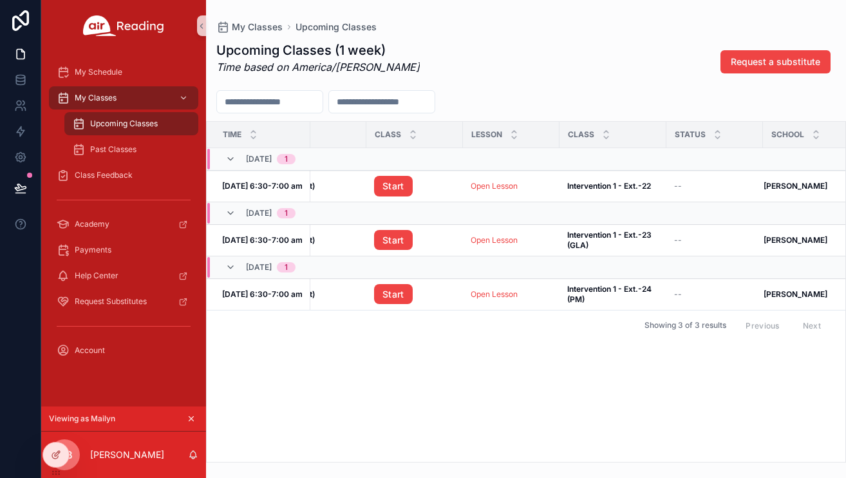
scroll to position [0, 317]
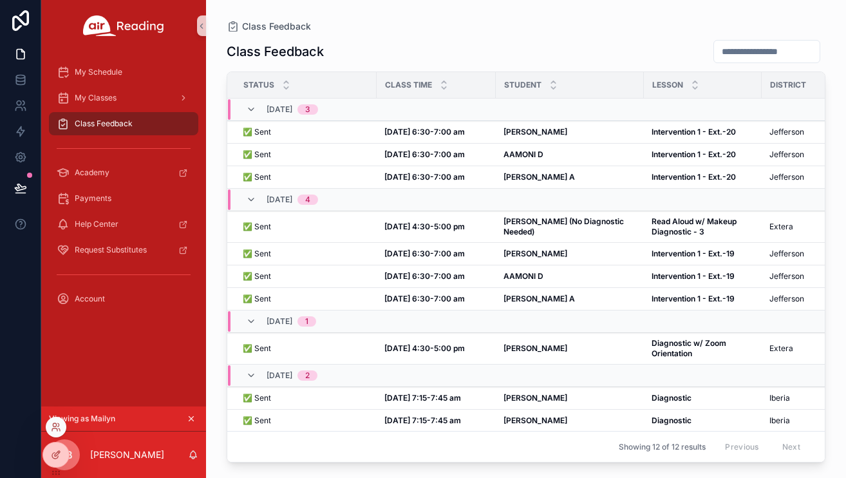
click at [62, 423] on div at bounding box center [56, 427] width 21 height 21
click at [59, 428] on icon at bounding box center [59, 429] width 1 height 3
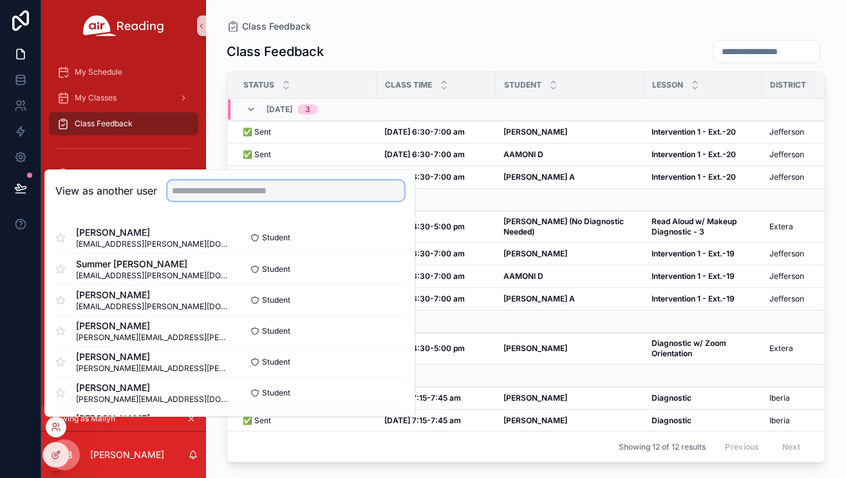
click at [359, 188] on input "text" at bounding box center [285, 190] width 237 height 21
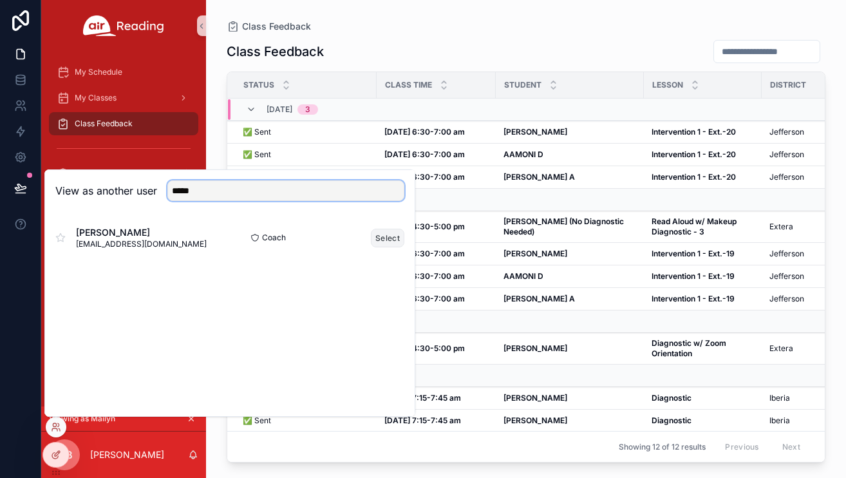
type input "*****"
click at [382, 238] on button "Select" at bounding box center [387, 238] width 33 height 19
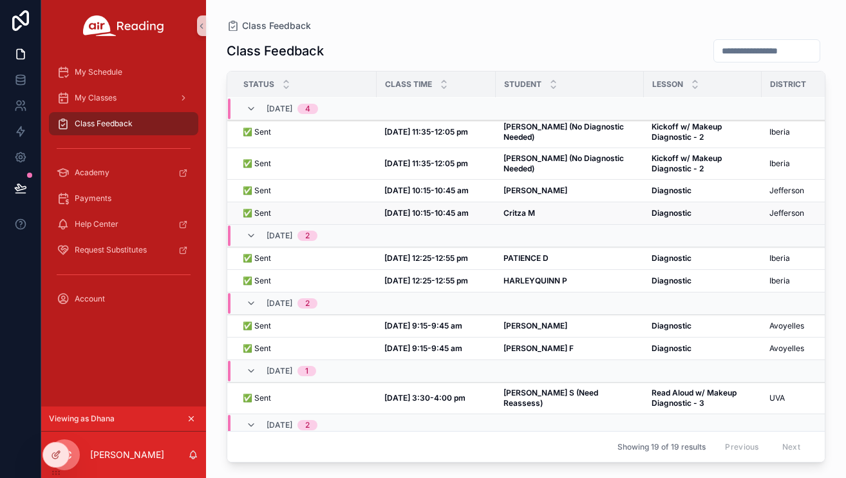
scroll to position [361, 0]
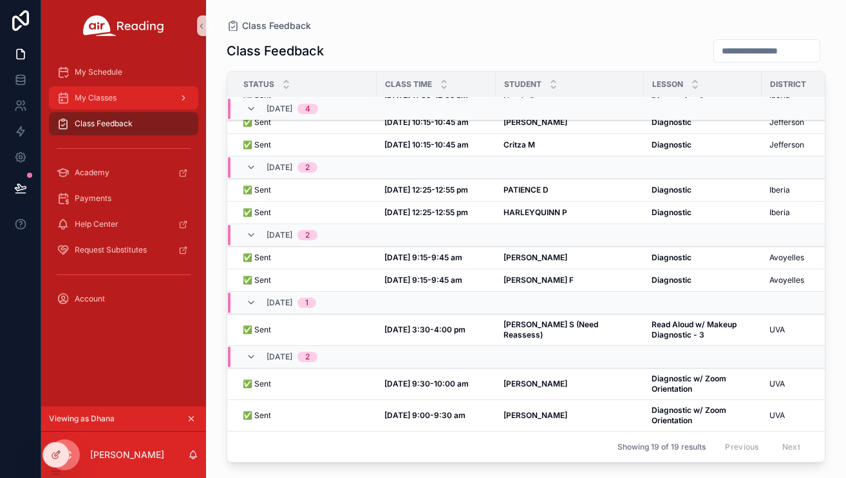
click at [93, 100] on span "My Classes" at bounding box center [96, 98] width 42 height 10
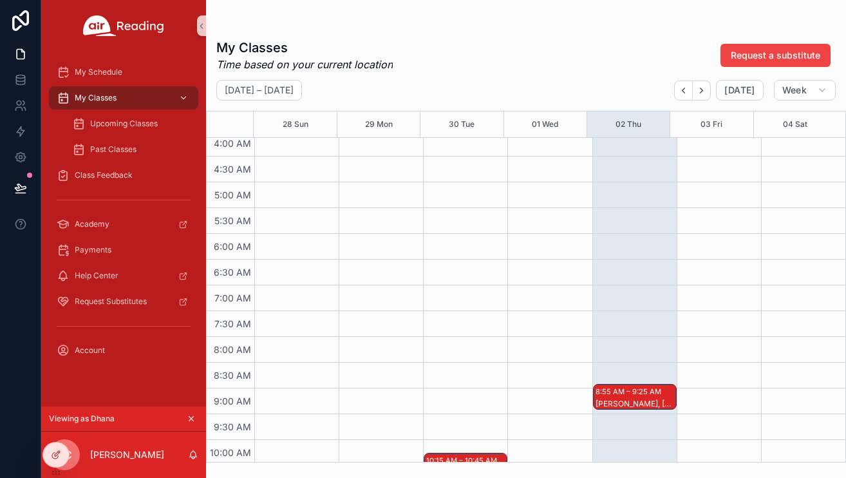
scroll to position [423, 0]
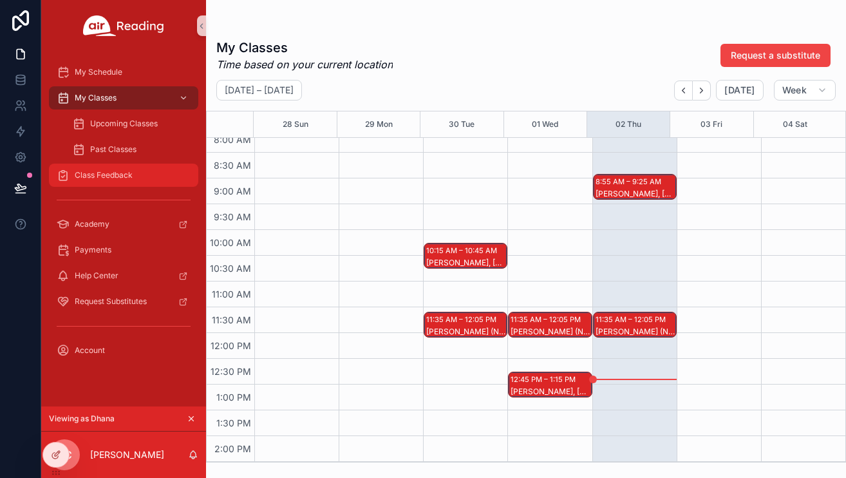
click at [113, 174] on span "Class Feedback" at bounding box center [104, 175] width 58 height 10
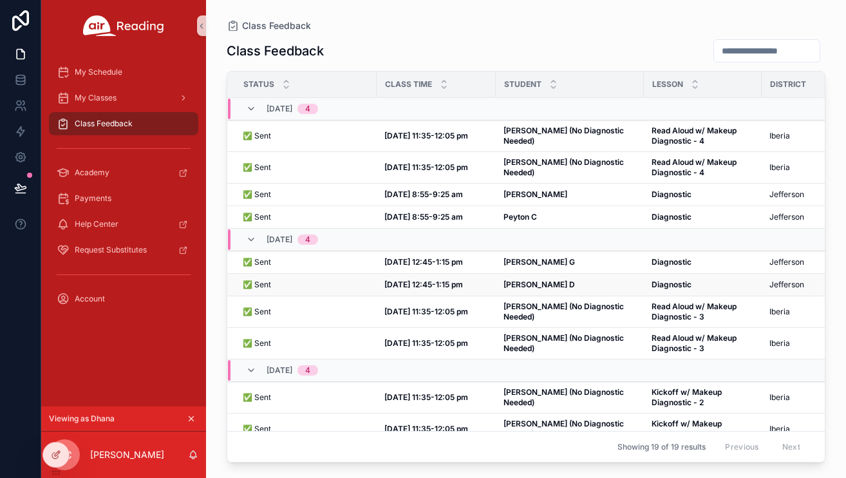
scroll to position [361, 0]
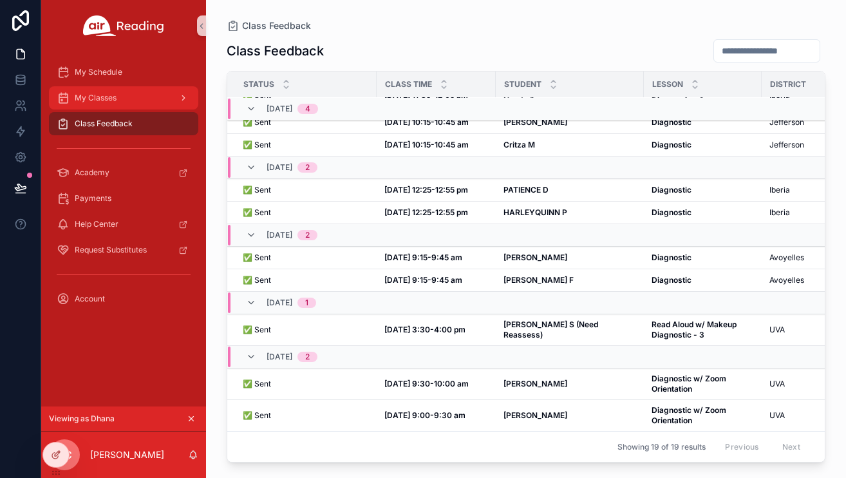
click at [105, 96] on span "My Classes" at bounding box center [96, 98] width 42 height 10
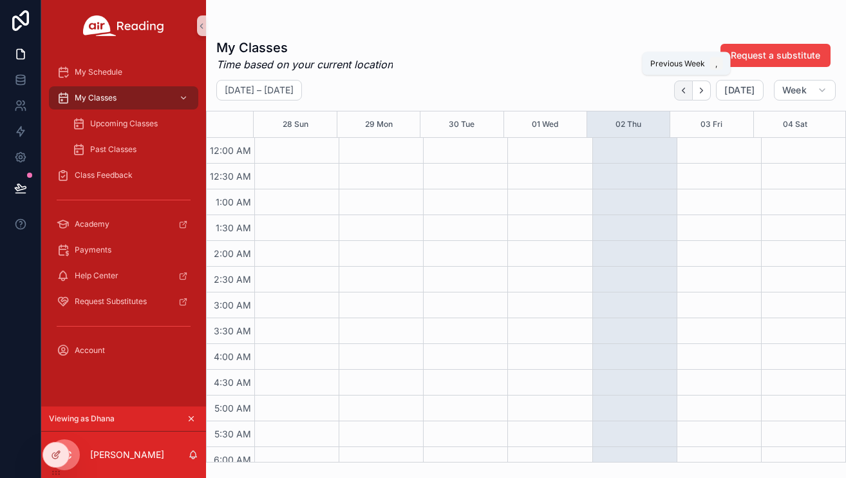
click at [684, 91] on icon "Back" at bounding box center [684, 91] width 10 height 10
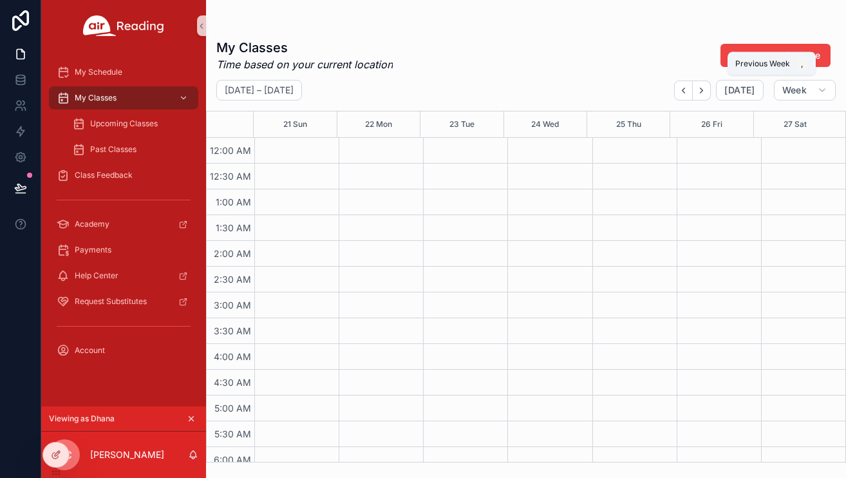
click at [685, 91] on icon "Back" at bounding box center [683, 90] width 3 height 5
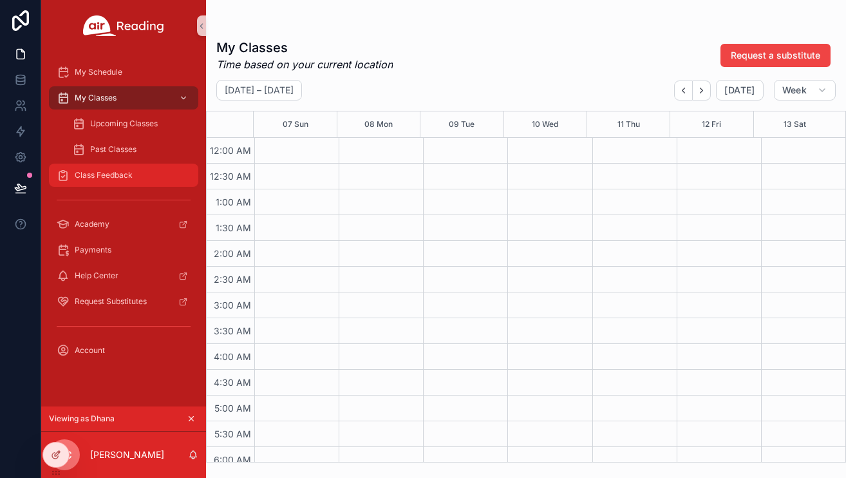
click at [102, 177] on span "Class Feedback" at bounding box center [104, 175] width 58 height 10
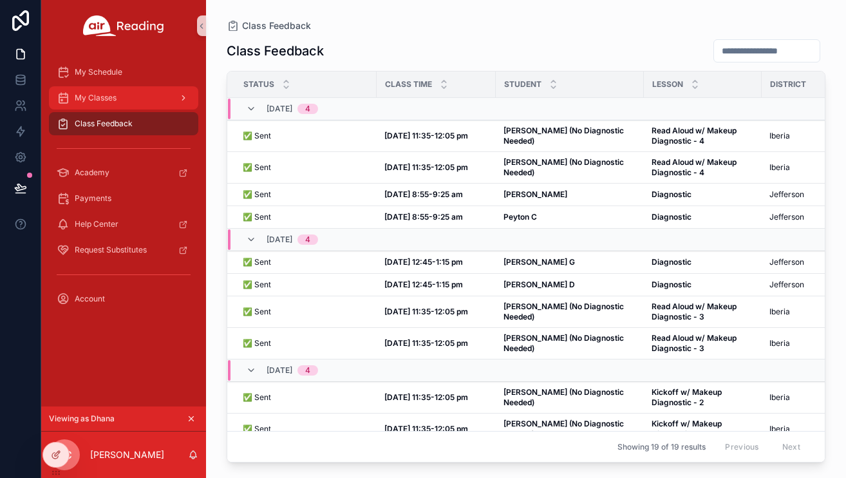
click at [108, 96] on span "My Classes" at bounding box center [96, 98] width 42 height 10
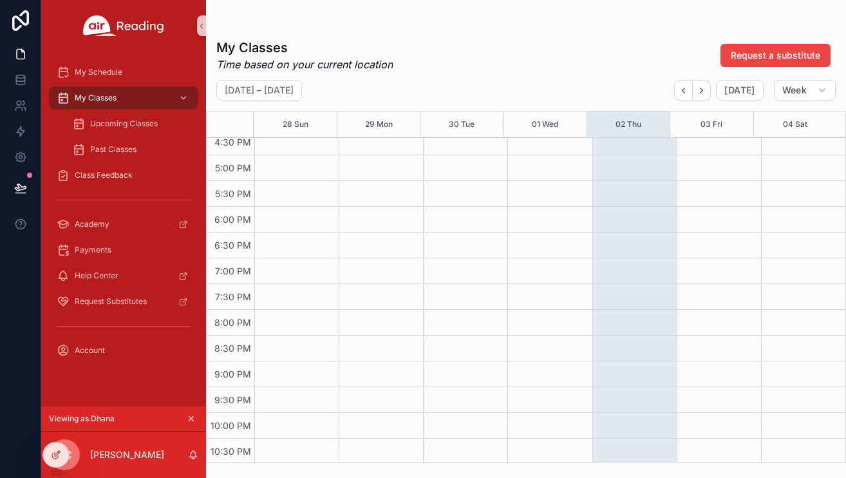
scroll to position [912, 0]
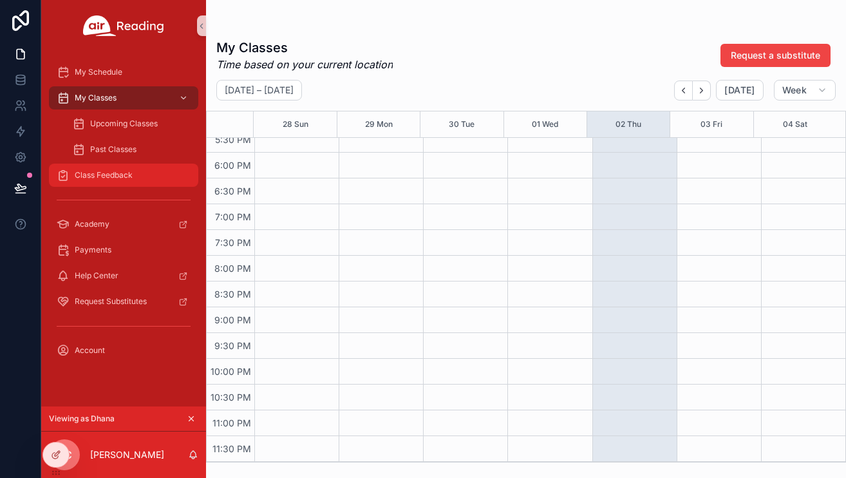
click at [117, 178] on span "Class Feedback" at bounding box center [104, 175] width 58 height 10
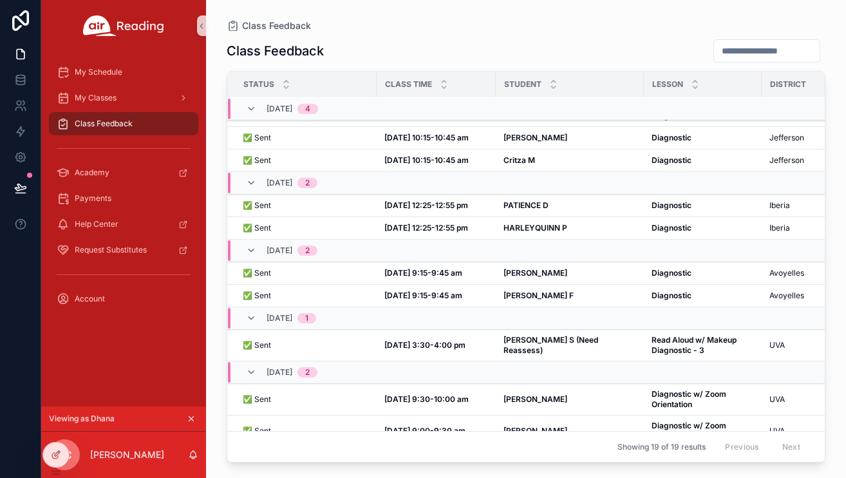
scroll to position [361, 0]
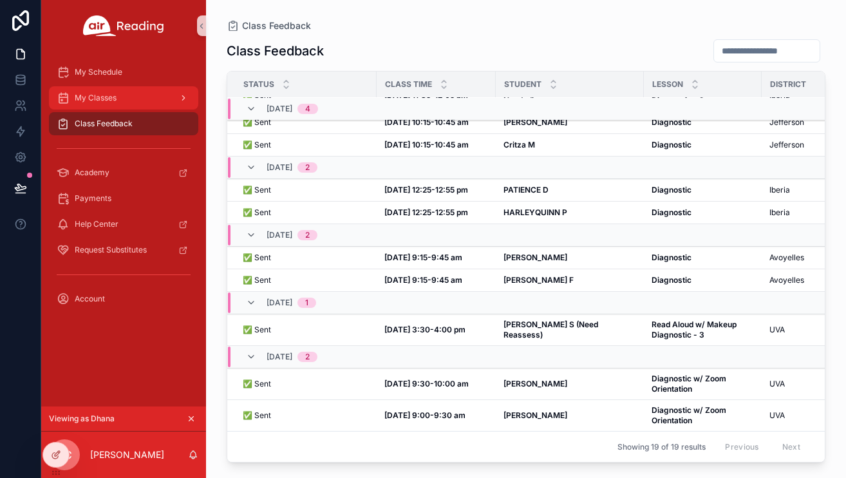
click at [115, 94] on span "My Classes" at bounding box center [96, 98] width 42 height 10
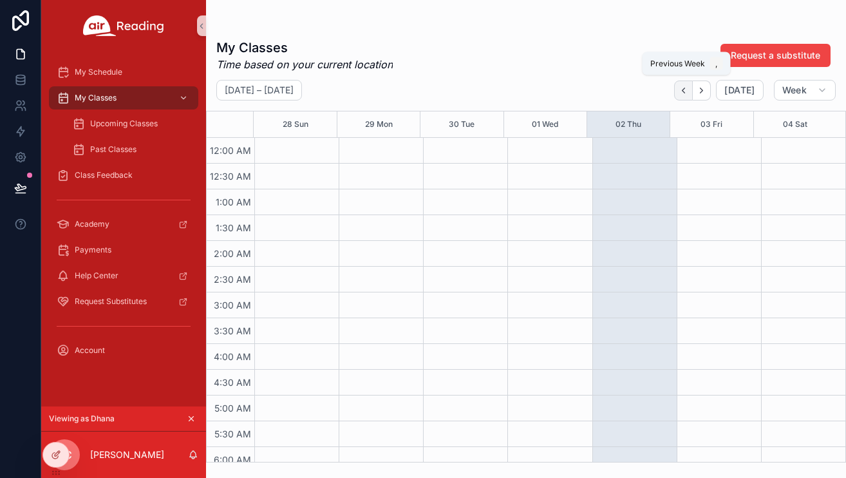
click at [687, 93] on icon "Back" at bounding box center [684, 91] width 10 height 10
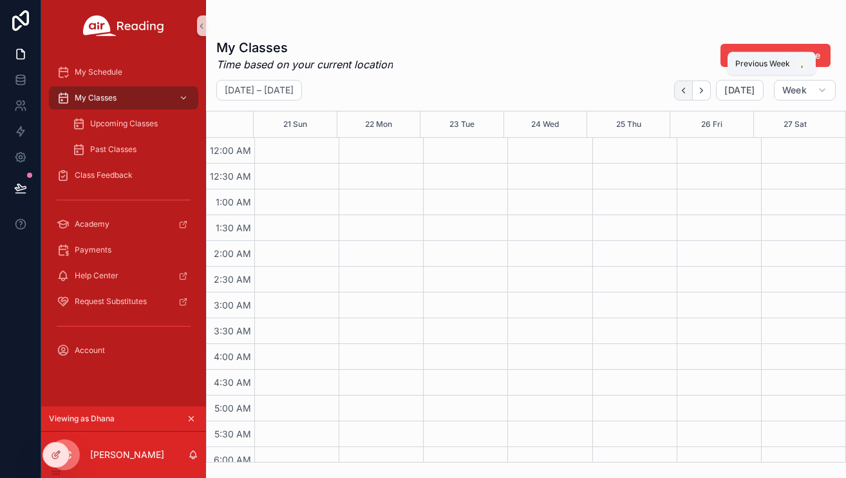
click at [687, 93] on icon "Back" at bounding box center [684, 91] width 10 height 10
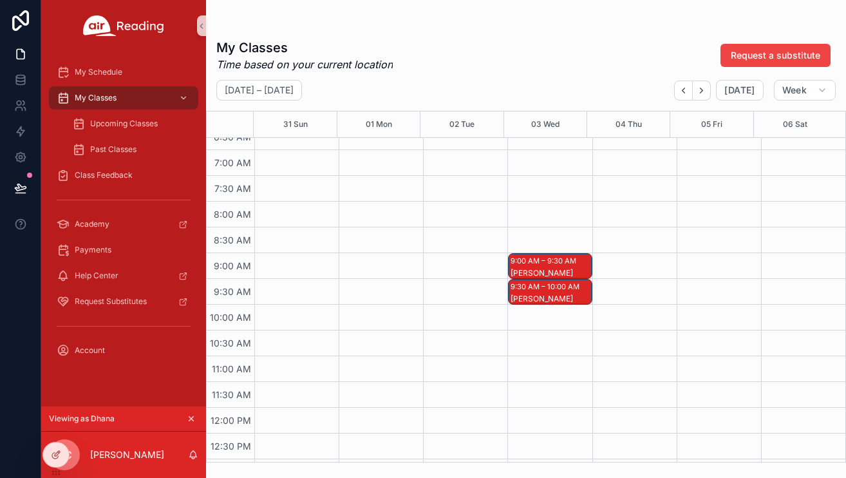
scroll to position [362, 0]
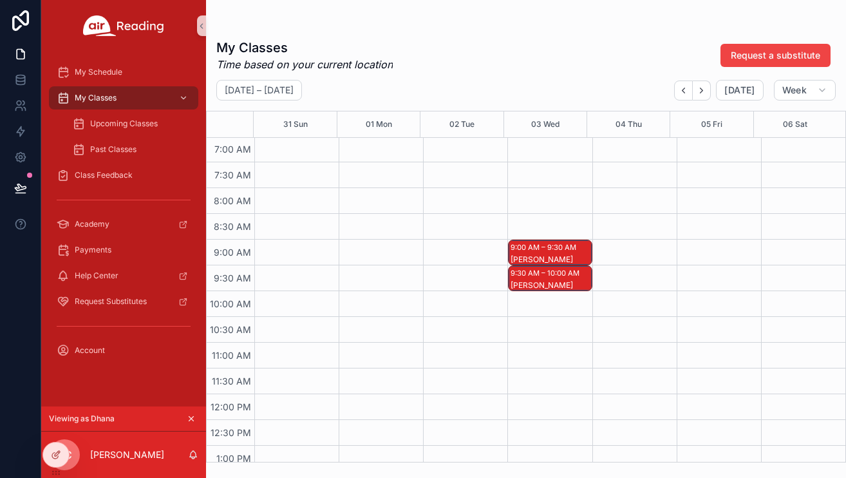
click at [532, 251] on div "9:00 AM – 9:30 AM" at bounding box center [545, 247] width 69 height 13
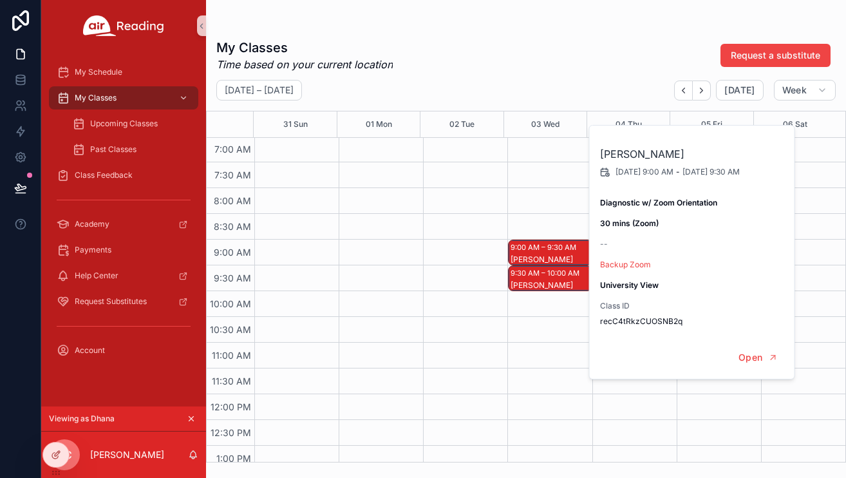
click at [532, 251] on div "9:00 AM – 9:30 AM" at bounding box center [545, 247] width 69 height 13
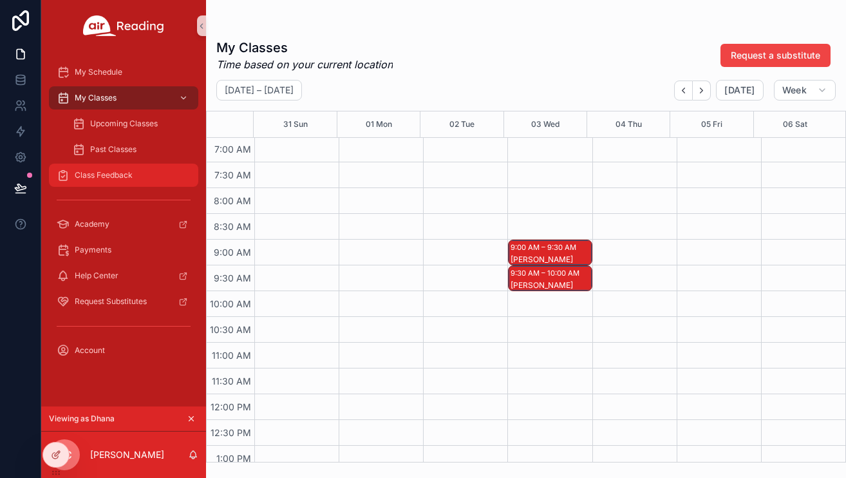
click at [124, 171] on span "Class Feedback" at bounding box center [104, 175] width 58 height 10
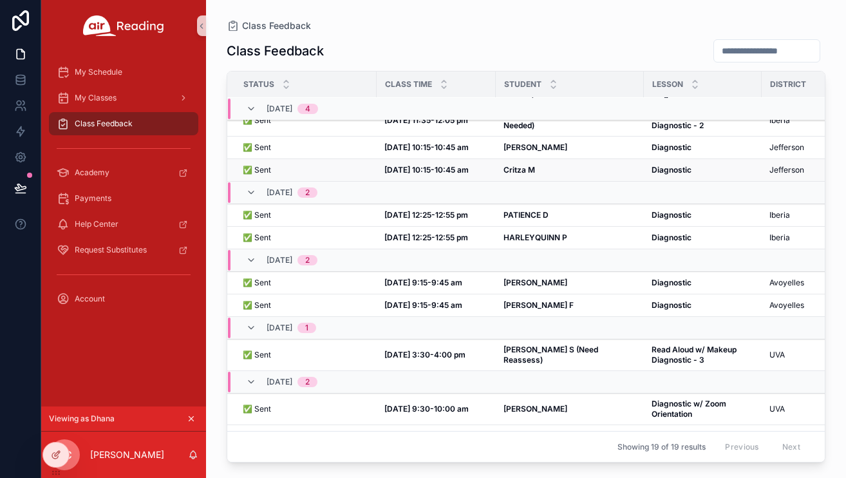
scroll to position [361, 0]
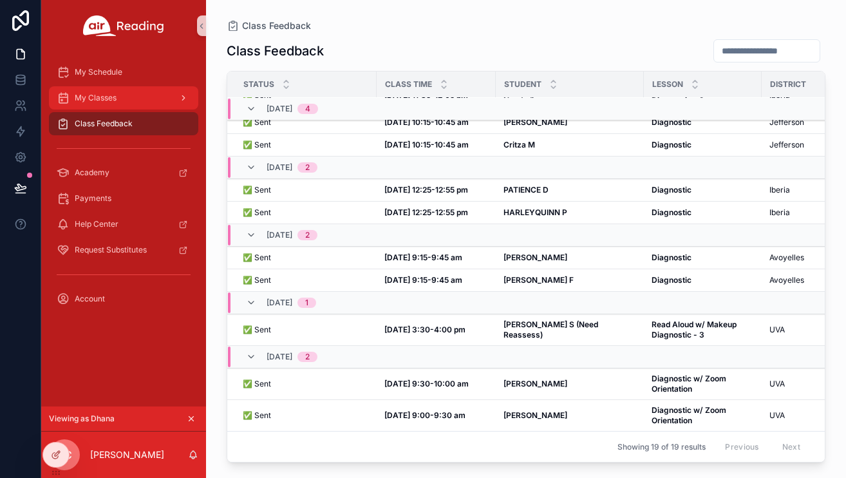
click at [97, 97] on span "My Classes" at bounding box center [96, 98] width 42 height 10
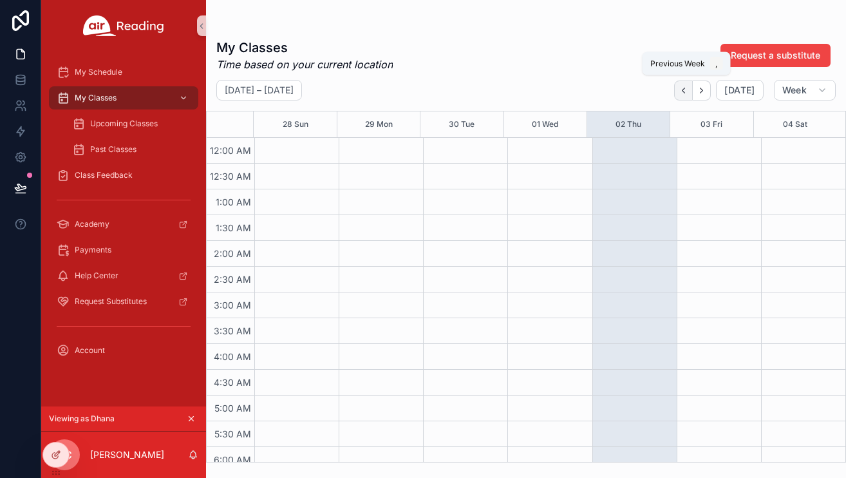
click at [687, 91] on icon "Back" at bounding box center [684, 91] width 10 height 10
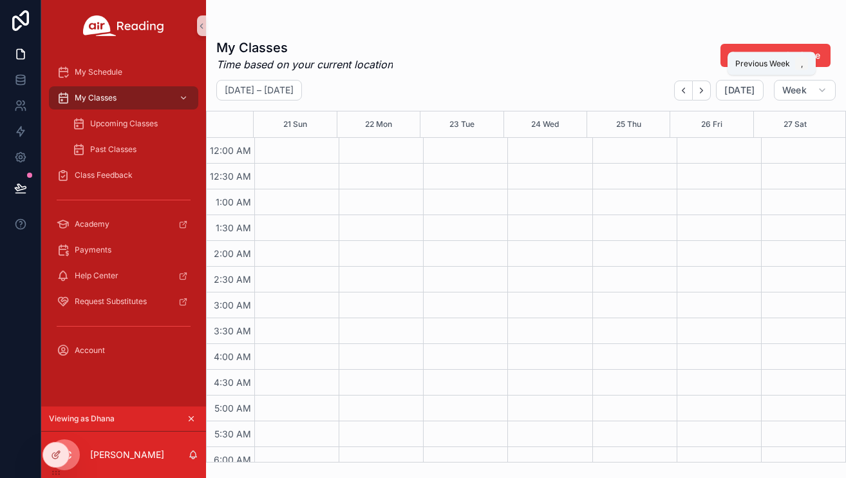
click at [687, 91] on icon "Back" at bounding box center [684, 91] width 10 height 10
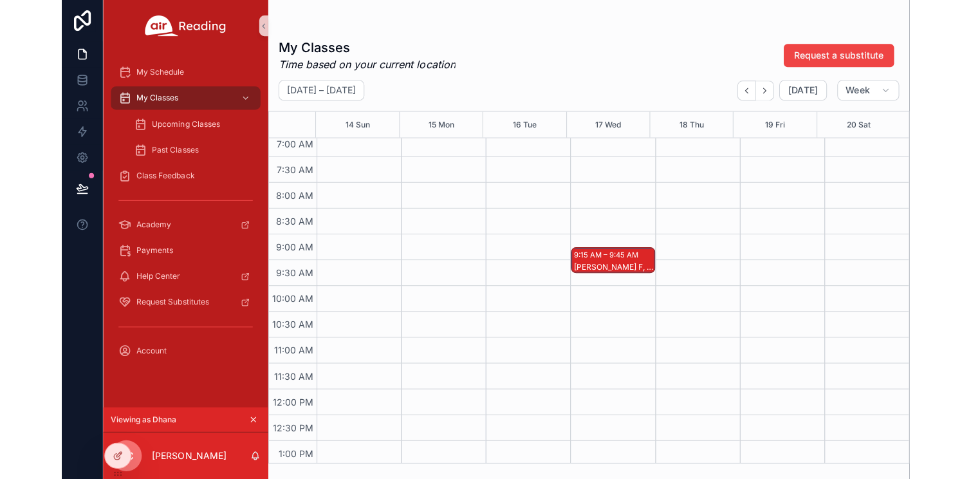
scroll to position [433, 0]
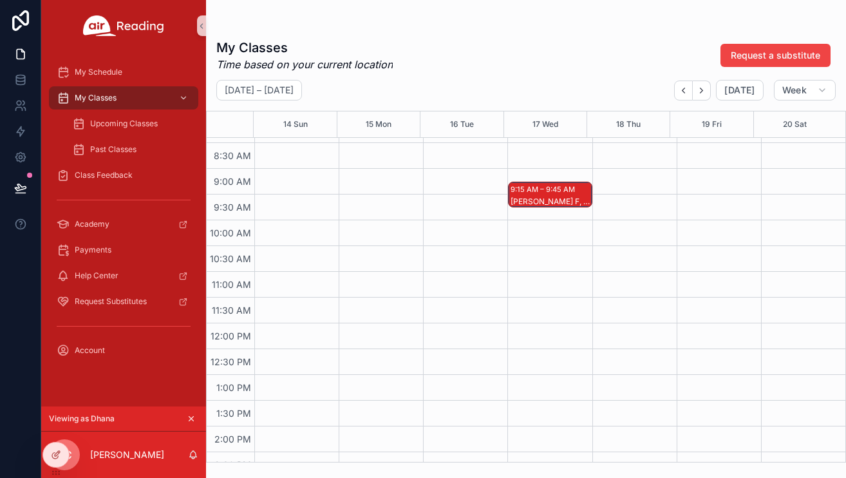
click at [535, 203] on div "[PERSON_NAME] F, [PERSON_NAME]" at bounding box center [551, 201] width 80 height 10
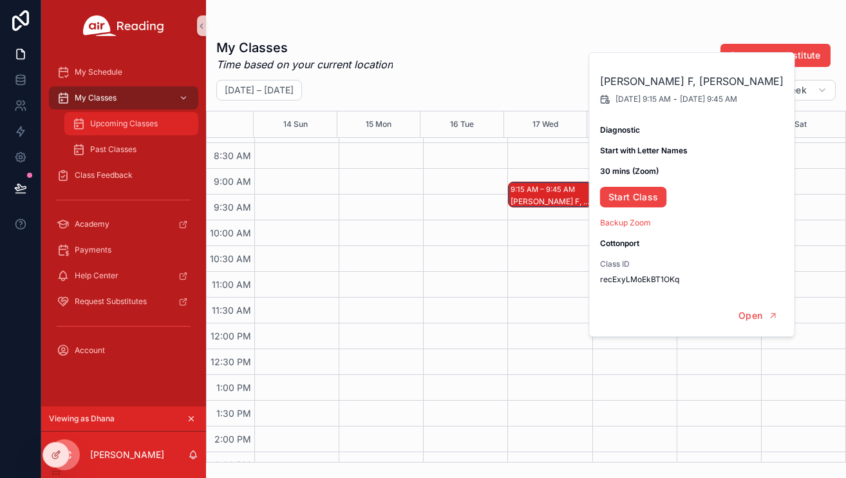
click at [117, 123] on span "Upcoming Classes" at bounding box center [124, 123] width 68 height 10
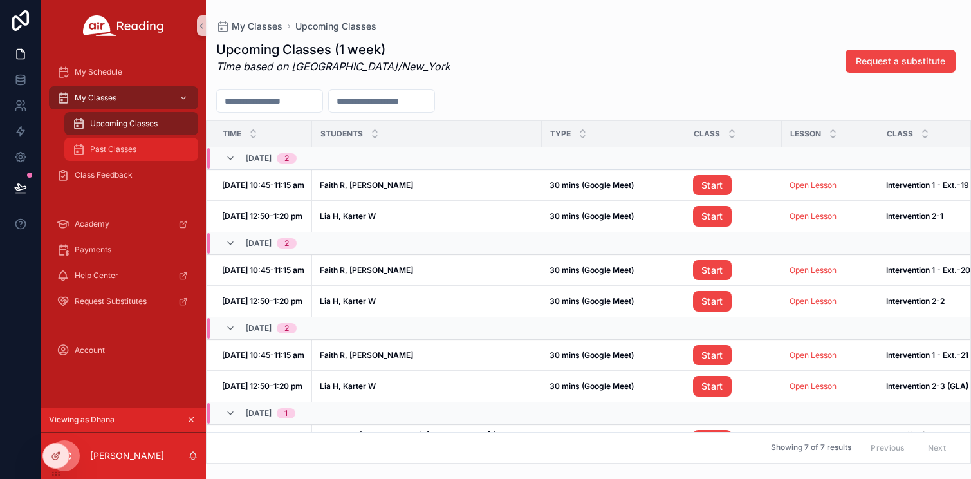
click at [128, 150] on span "Past Classes" at bounding box center [113, 149] width 46 height 10
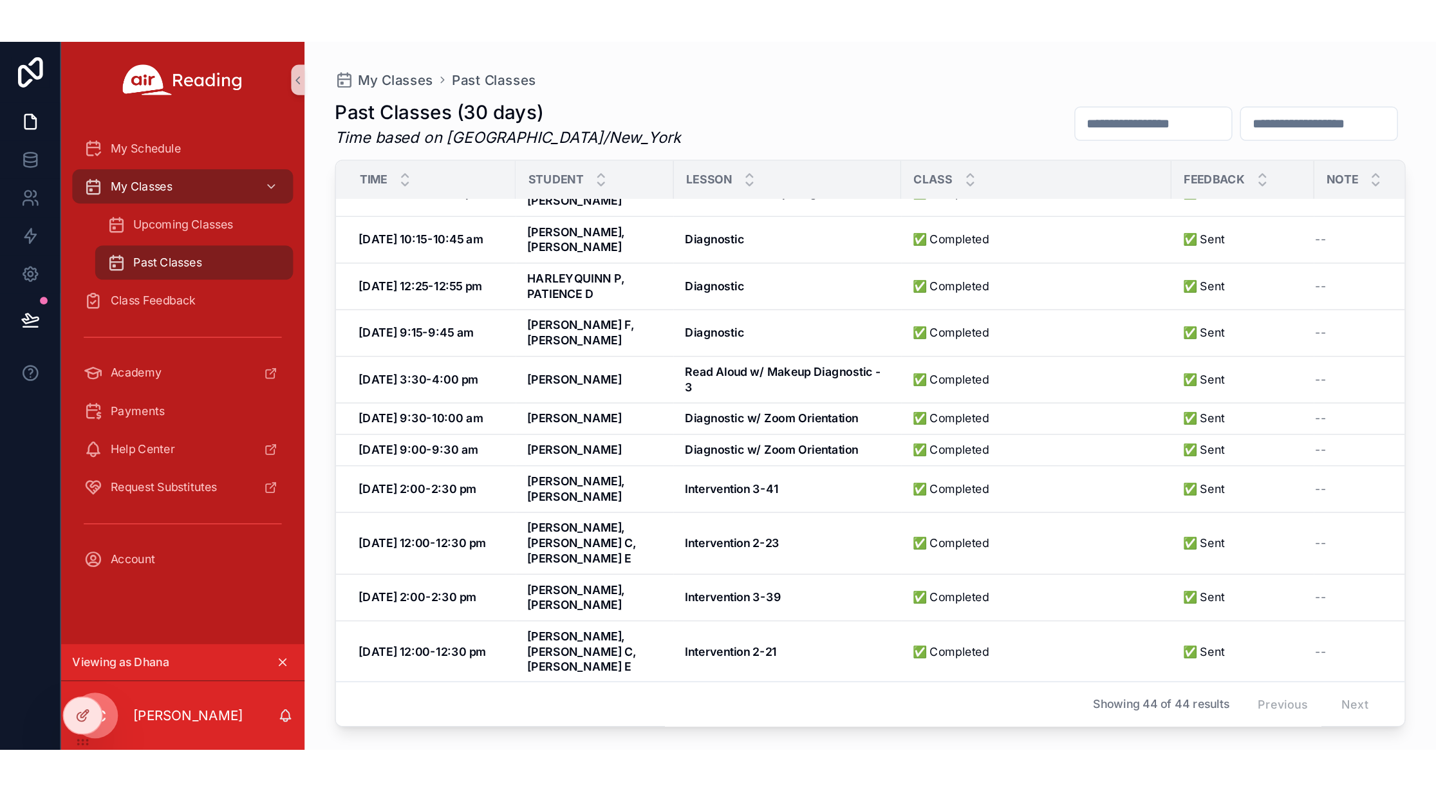
scroll to position [78, 0]
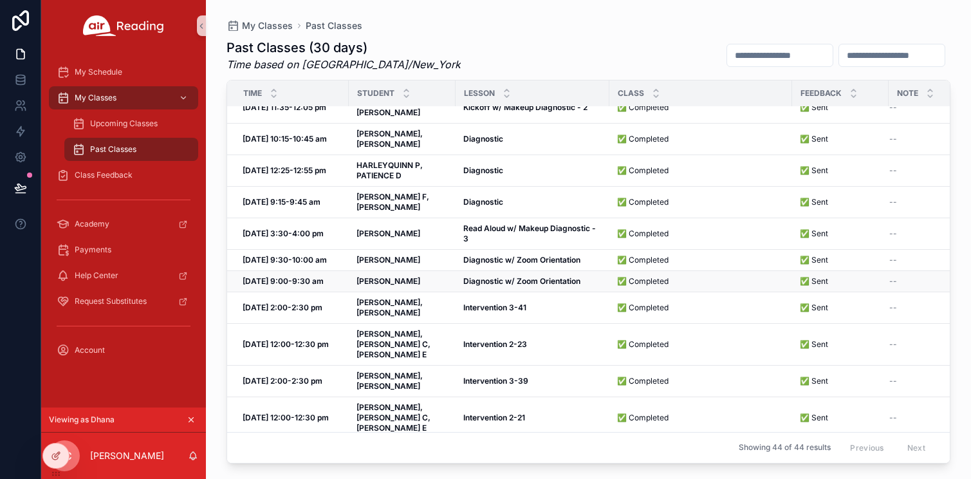
click at [485, 276] on strong "Diagnostic w/ Zoom Orientation" at bounding box center [522, 281] width 117 height 10
